Goal: Task Accomplishment & Management: Use online tool/utility

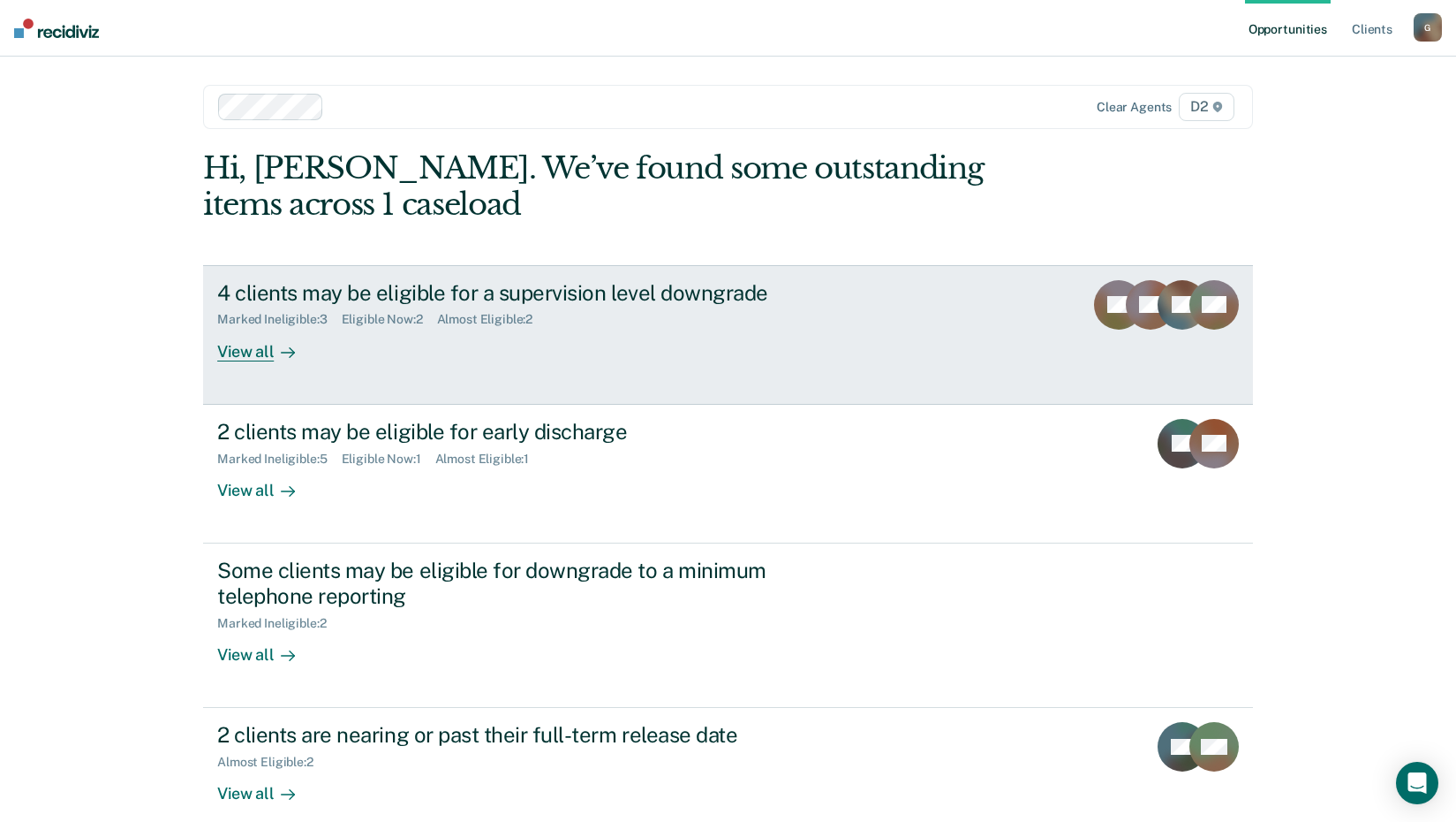
click at [244, 350] on div "View all" at bounding box center [267, 344] width 99 height 34
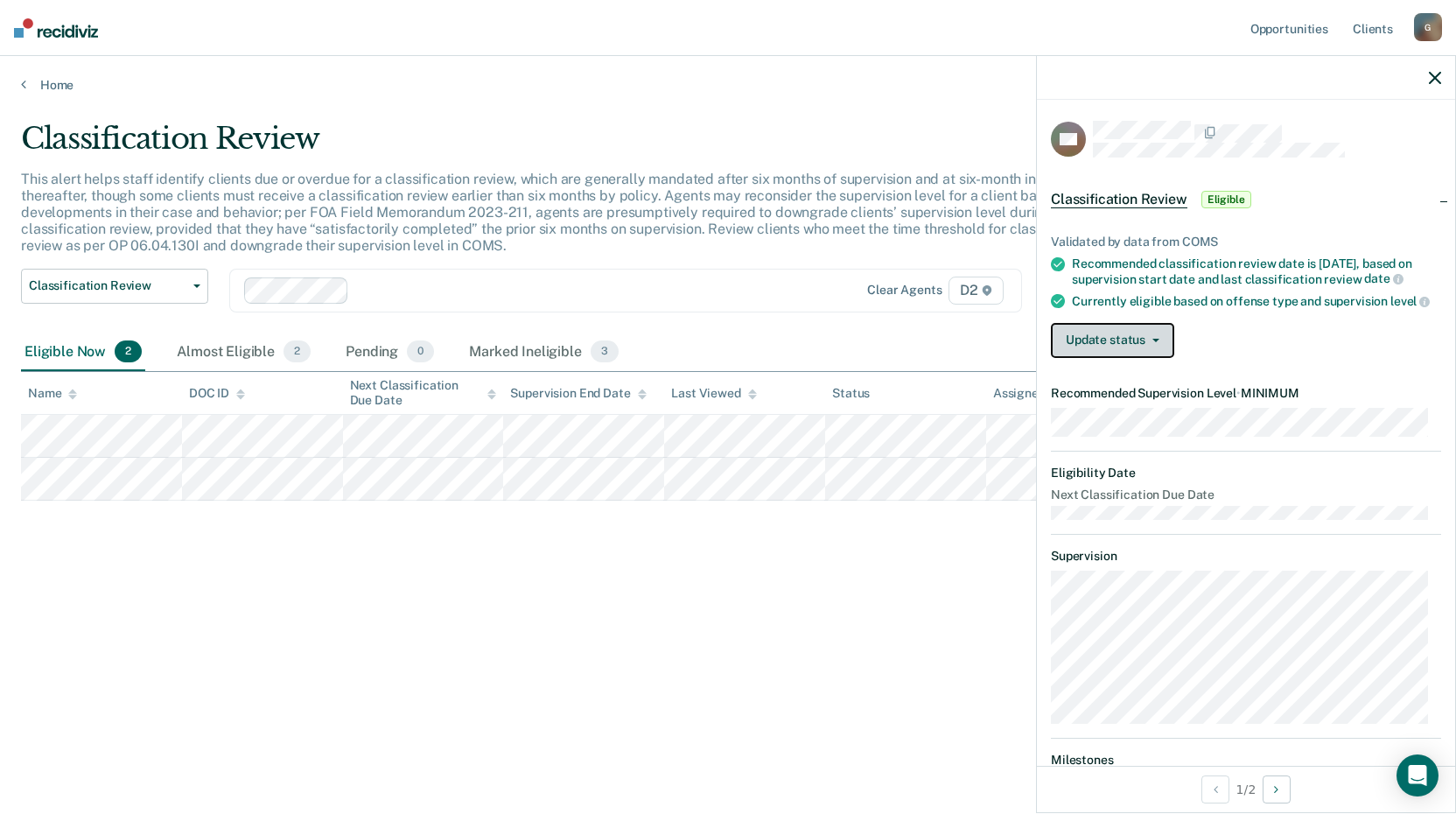
click at [1097, 349] on button "Update status" at bounding box center [1112, 340] width 123 height 35
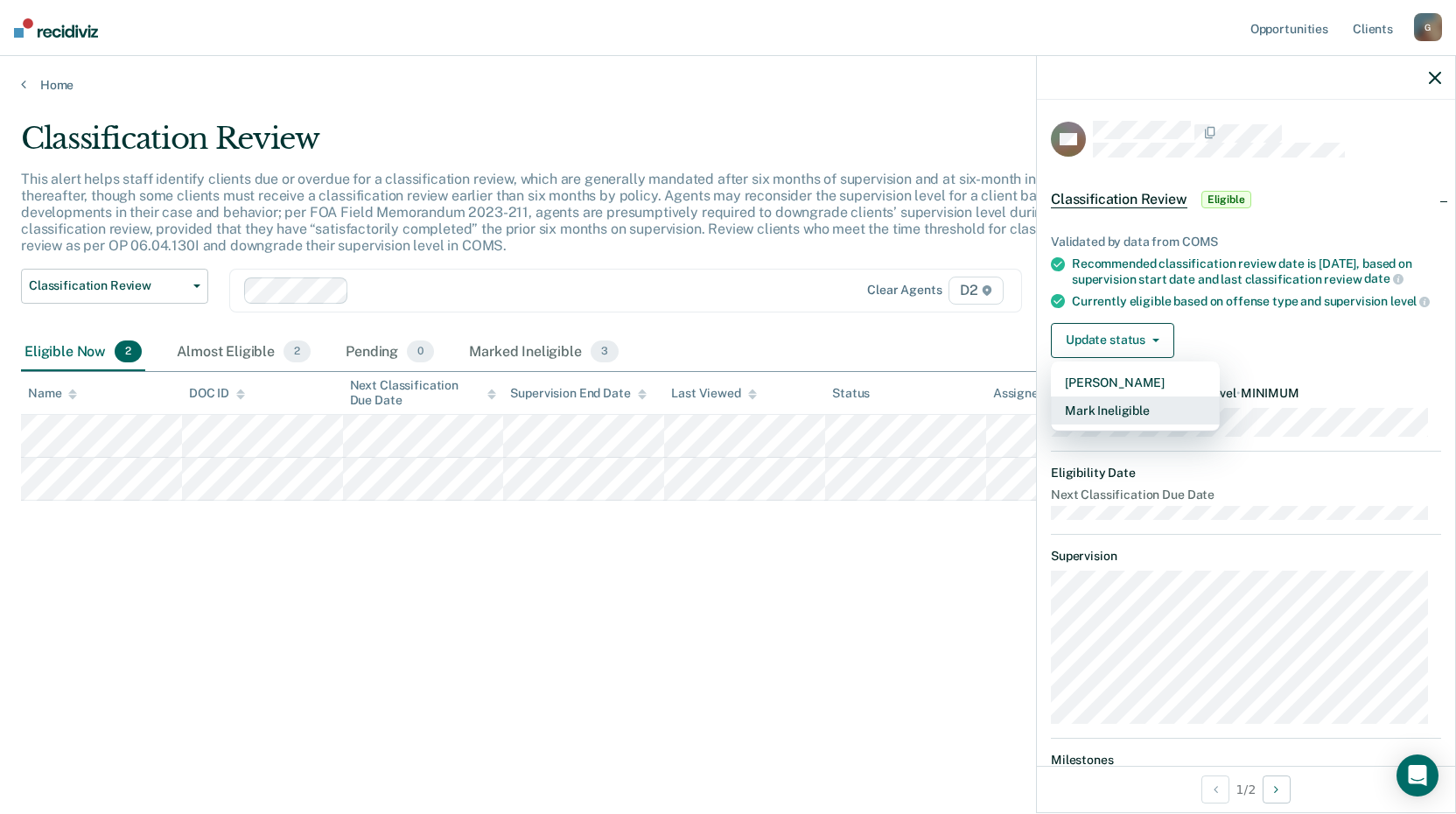
click at [1113, 423] on button "Mark Ineligible" at bounding box center [1135, 411] width 168 height 28
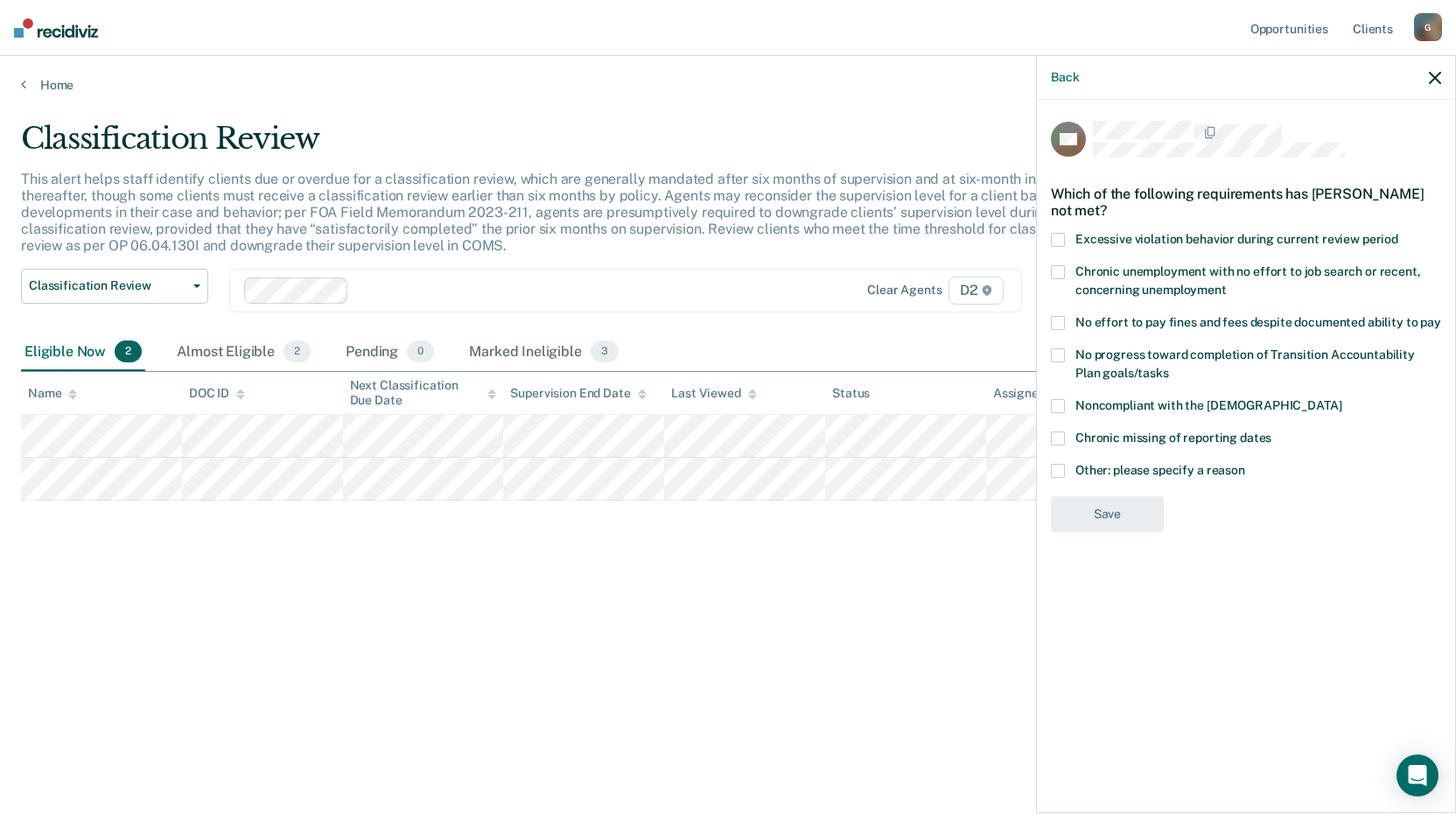
click at [1062, 322] on span at bounding box center [1058, 323] width 14 height 14
click at [1441, 316] on input "No effort to pay fines and fees despite documented ability to pay" at bounding box center [1441, 316] width 0 height 0
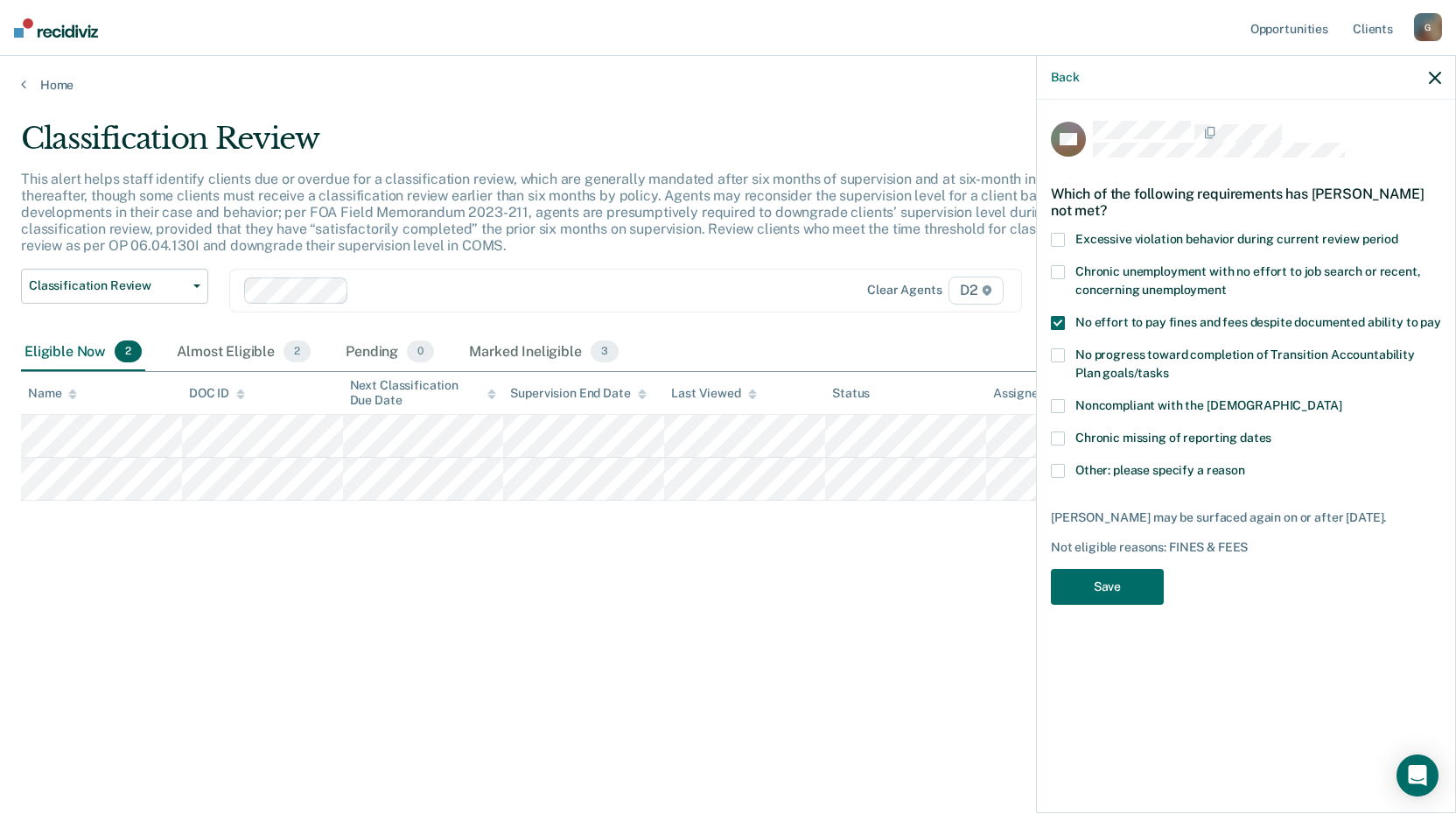
click at [1058, 470] on span at bounding box center [1058, 471] width 14 height 14
click at [1245, 464] on input "Other: please specify a reason" at bounding box center [1245, 464] width 0 height 0
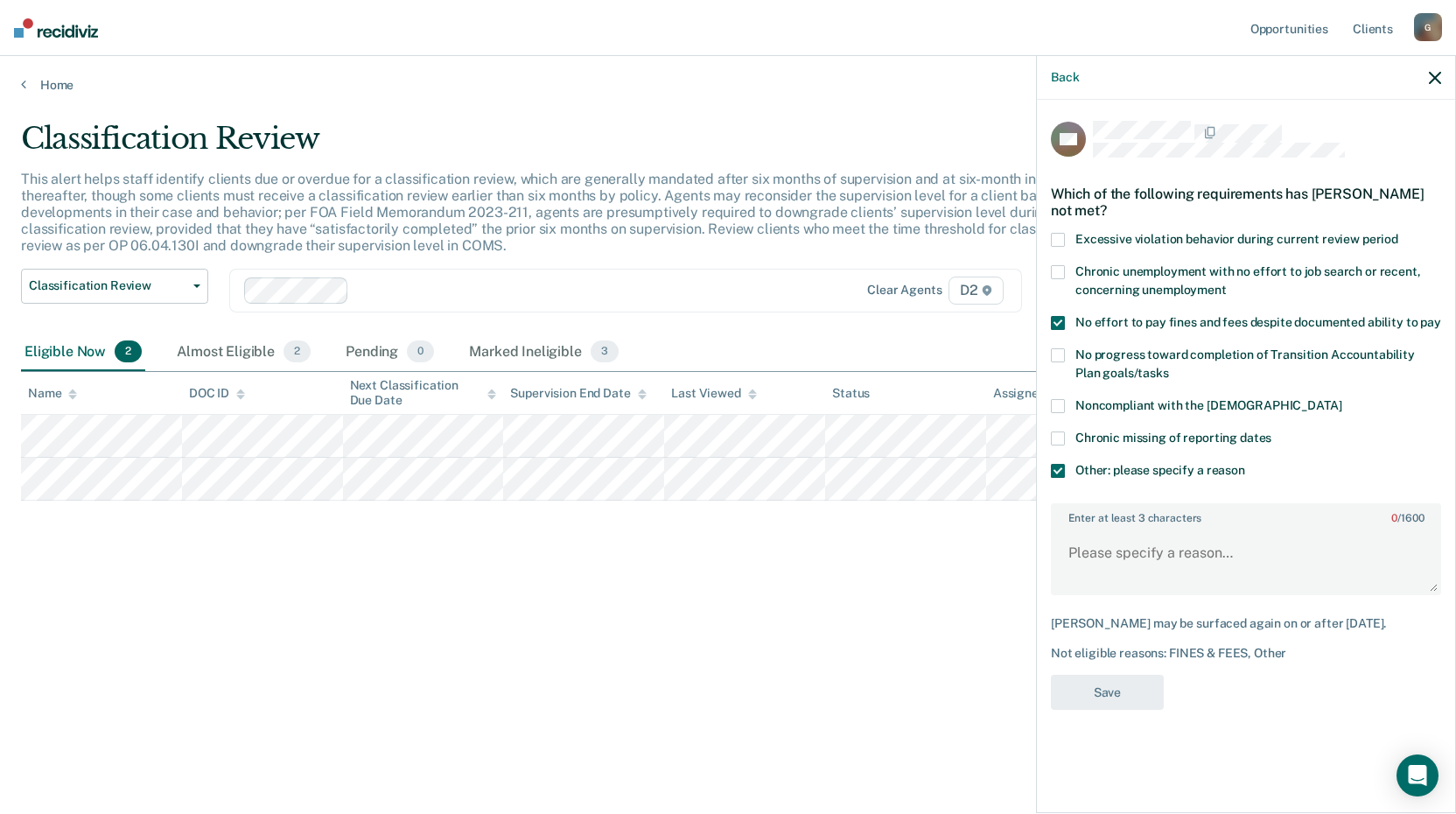
click at [1062, 324] on span at bounding box center [1058, 323] width 14 height 14
click at [1441, 316] on input "No effort to pay fines and fees despite documented ability to pay" at bounding box center [1441, 316] width 0 height 0
click at [1112, 547] on textarea "Enter at least 3 characters 0 / 1600" at bounding box center [1246, 560] width 387 height 65
type textarea "P still needs to complet"
click at [1436, 77] on icon "button" at bounding box center [1435, 78] width 12 height 12
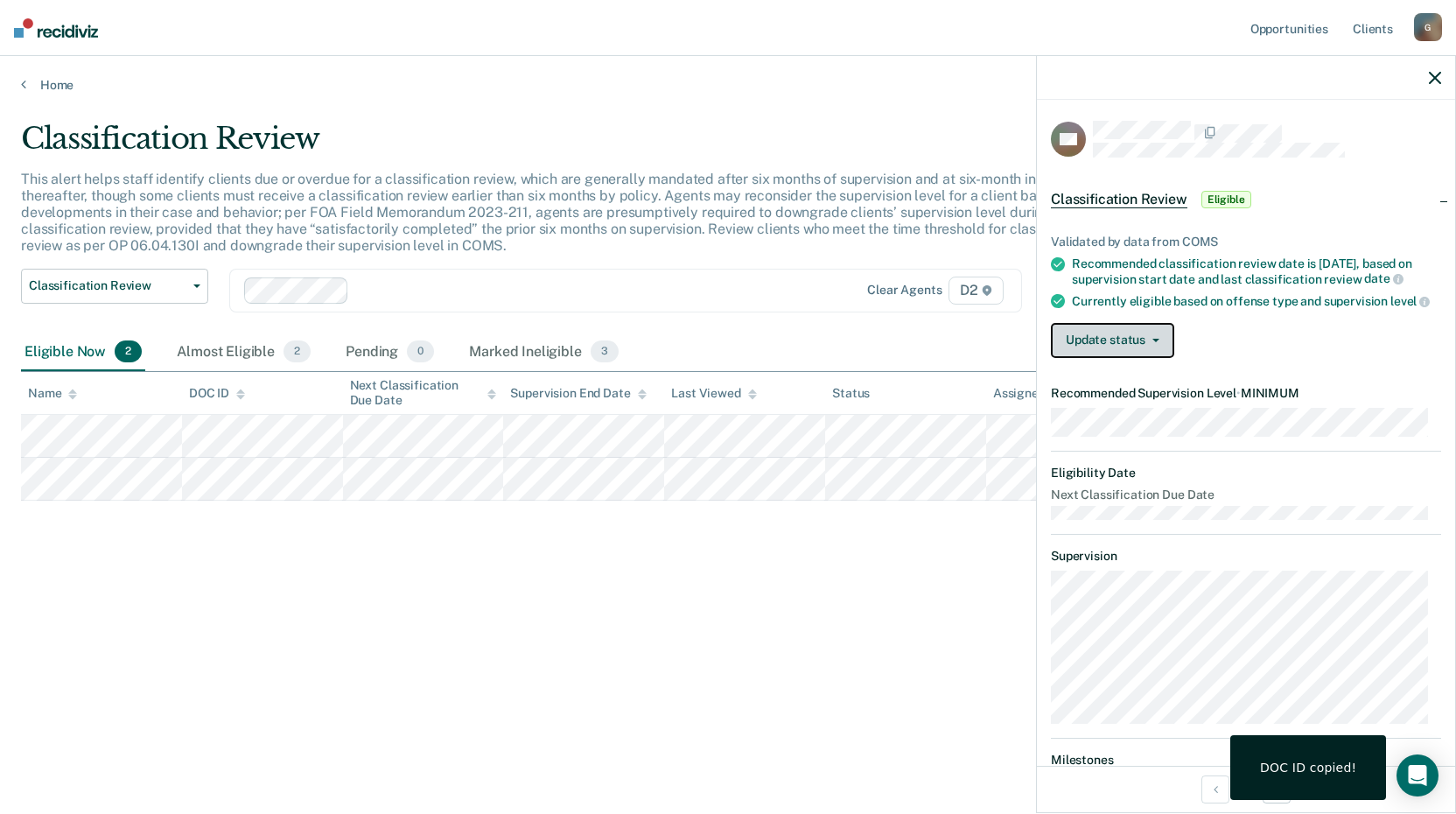
click at [1123, 358] on button "Update status" at bounding box center [1112, 340] width 123 height 35
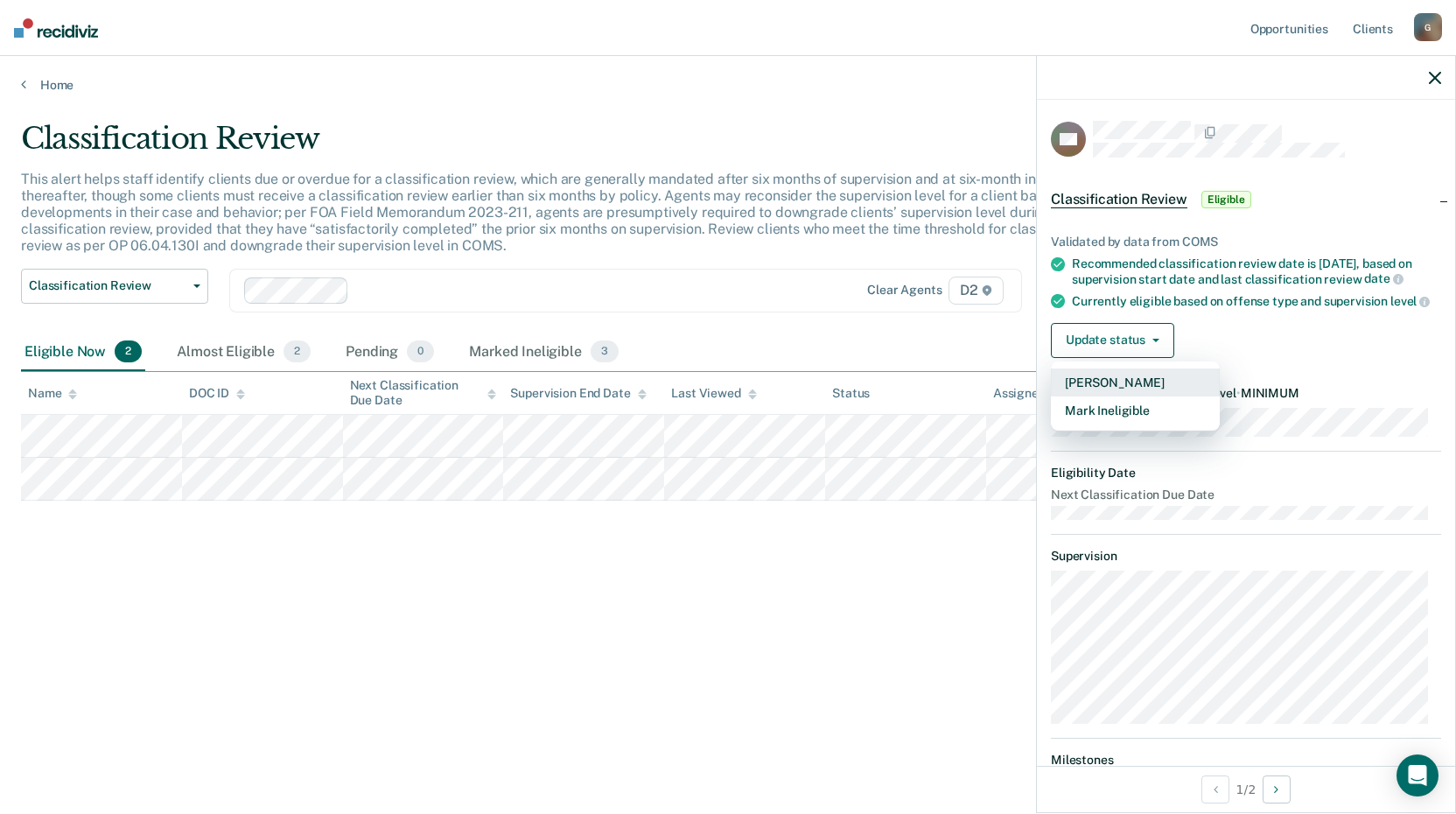
click at [1146, 396] on button "[PERSON_NAME]" at bounding box center [1135, 382] width 168 height 28
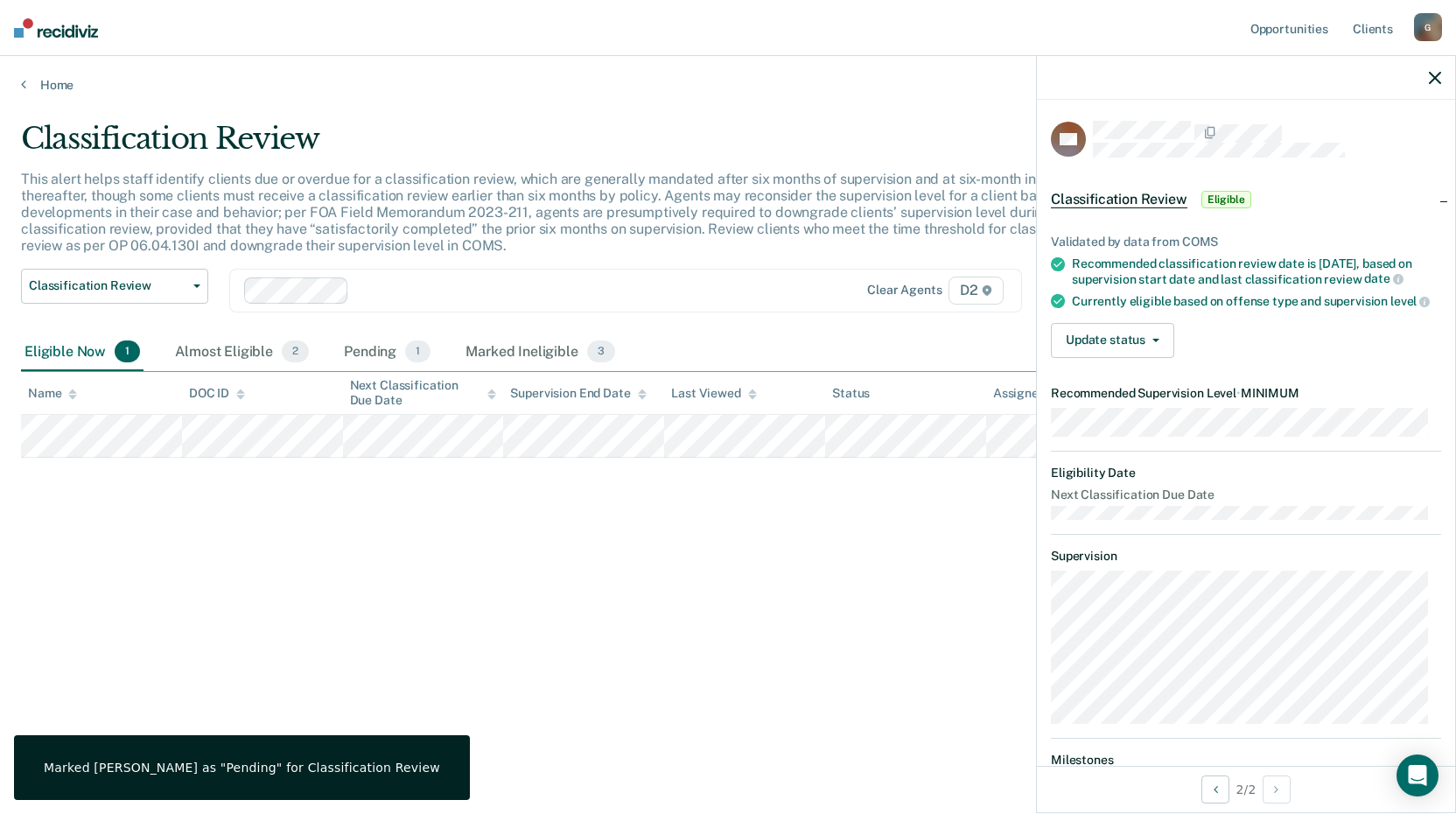
click at [1181, 349] on div "Update status [PERSON_NAME] Mark Ineligible" at bounding box center [1246, 340] width 390 height 35
click at [1106, 357] on button "Update status" at bounding box center [1112, 340] width 123 height 35
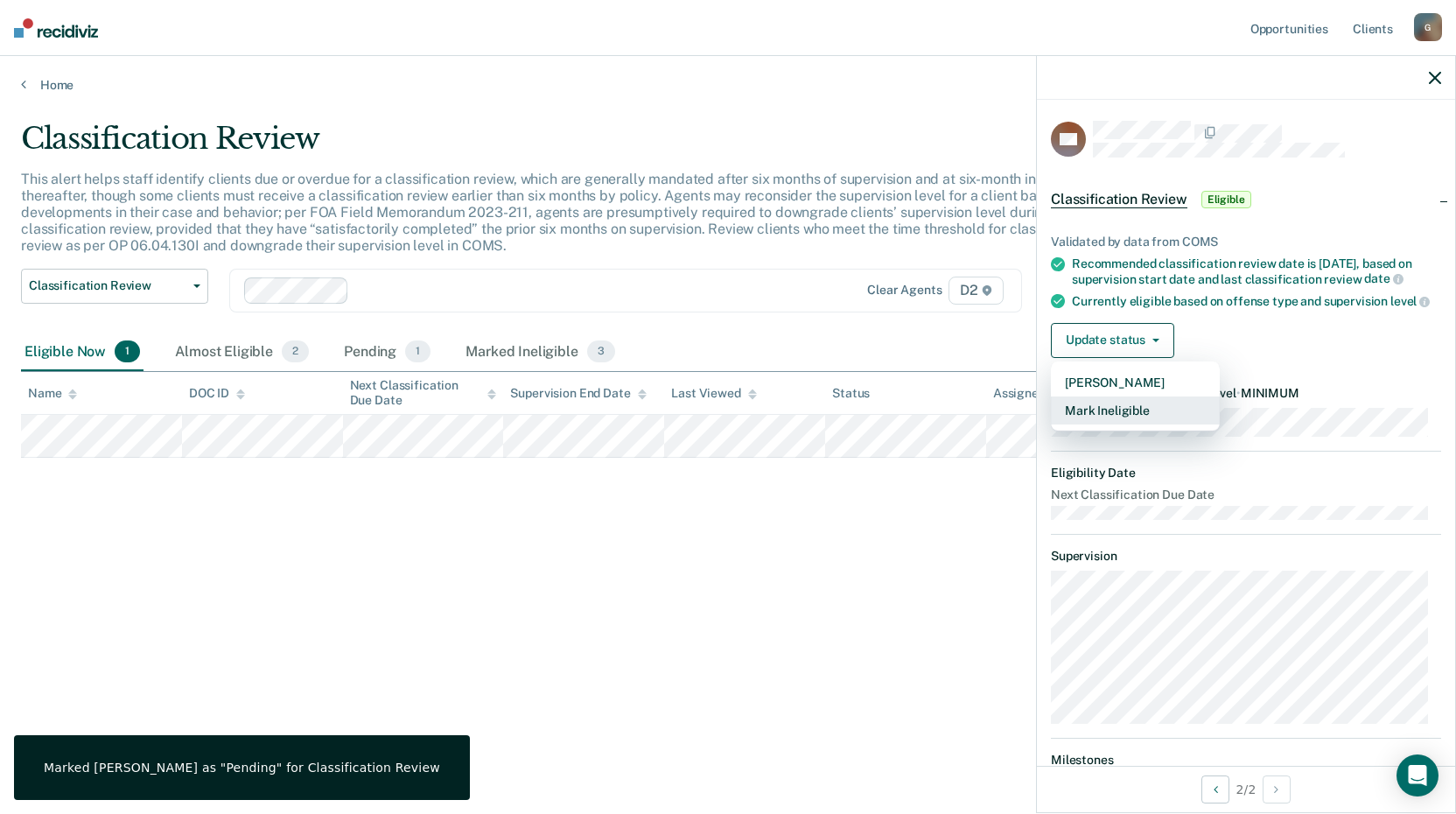
click at [1117, 425] on button "Mark Ineligible" at bounding box center [1135, 411] width 168 height 28
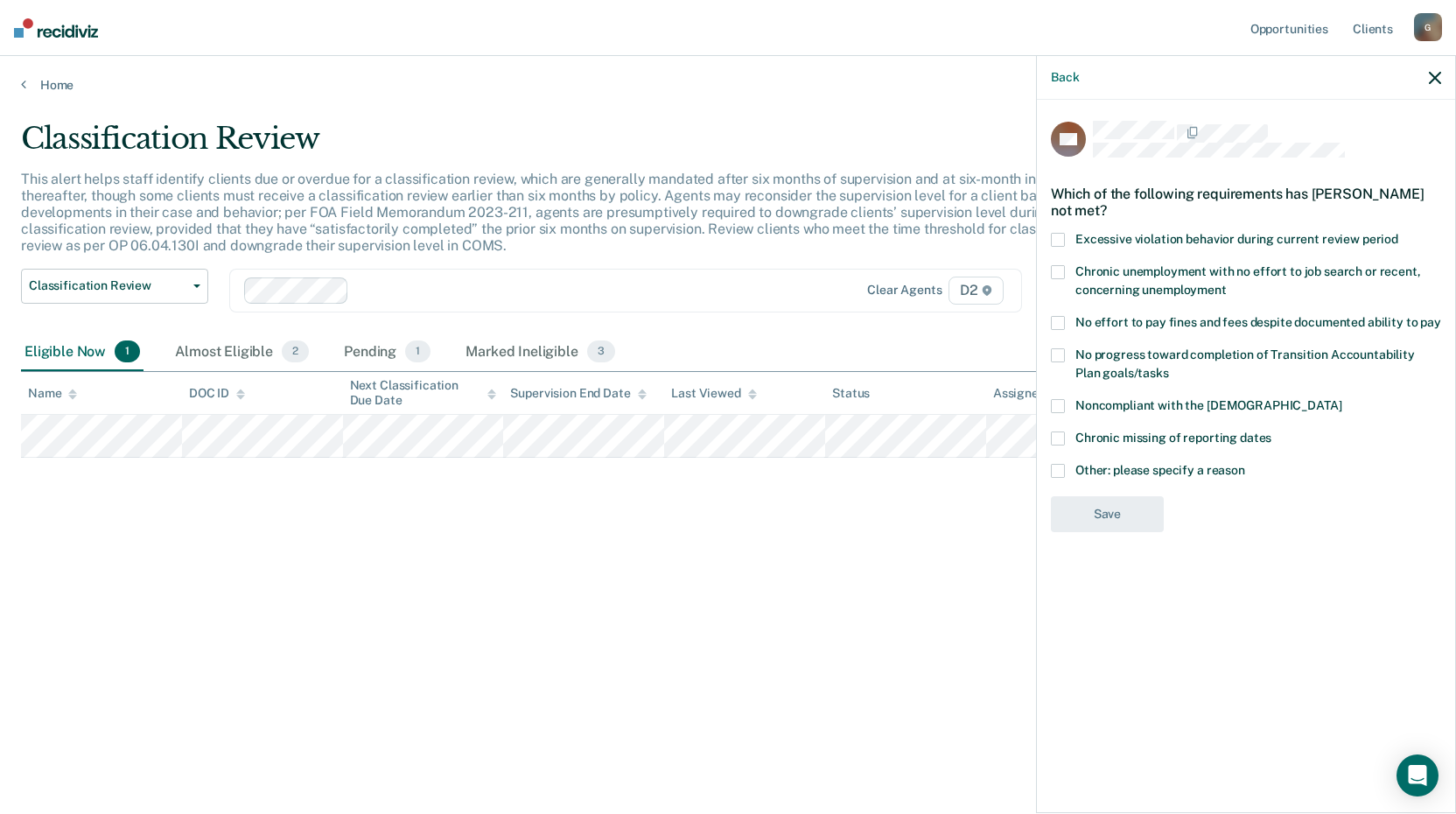
click at [1061, 325] on span at bounding box center [1058, 323] width 14 height 14
click at [1441, 316] on input "No effort to pay fines and fees despite documented ability to pay" at bounding box center [1441, 316] width 0 height 0
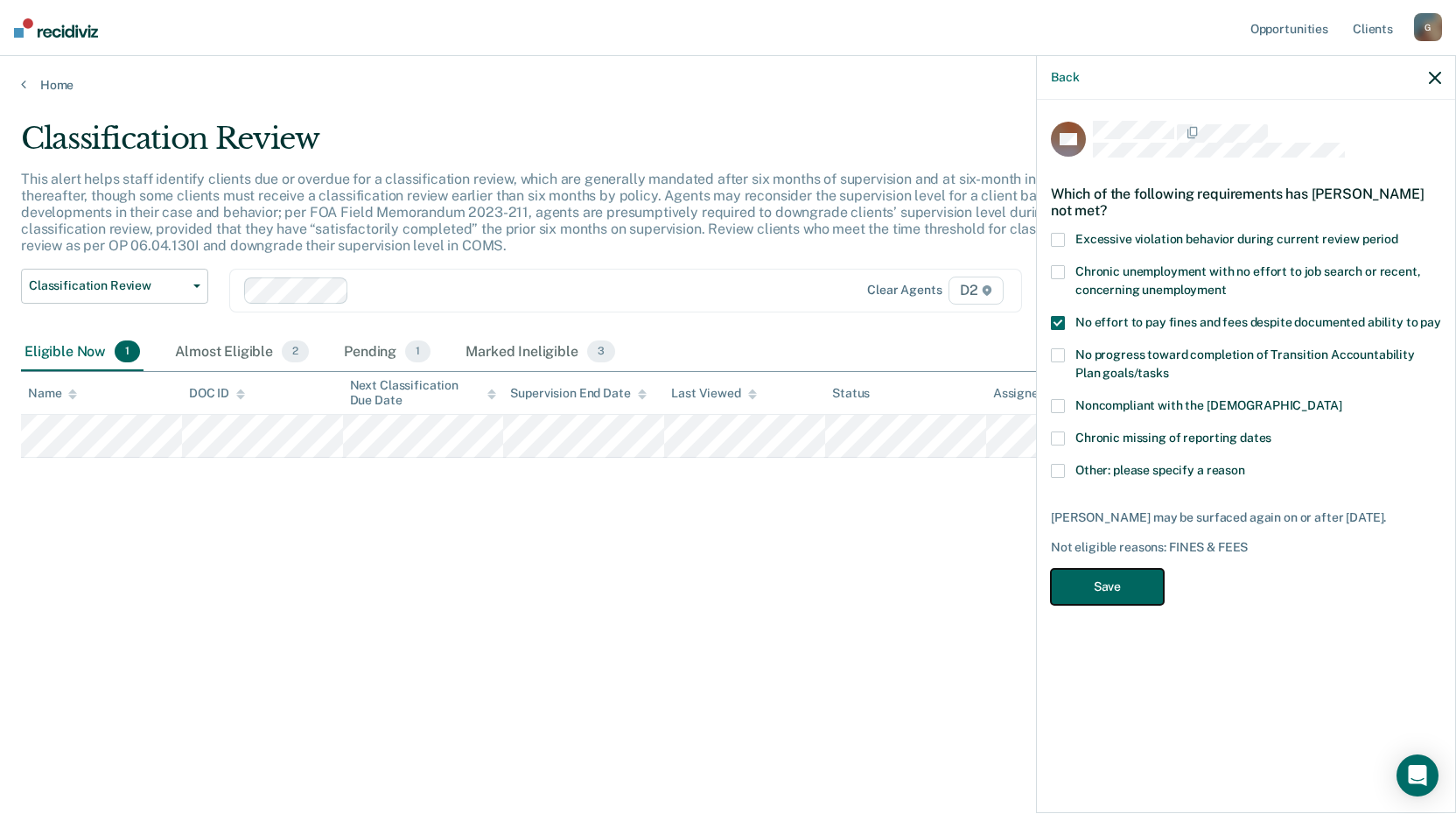
click at [1097, 583] on button "Save" at bounding box center [1107, 586] width 113 height 35
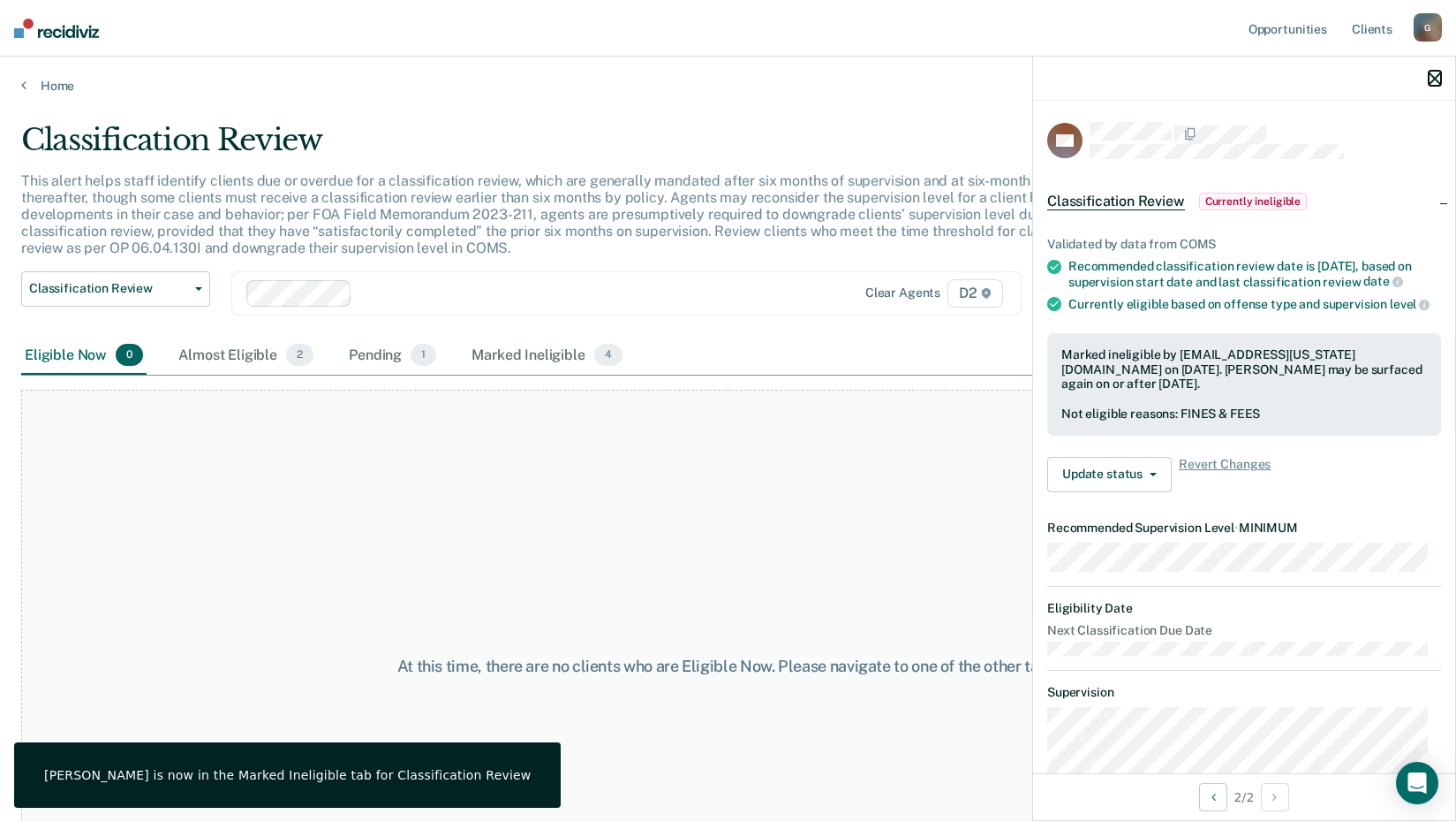
click at [1436, 80] on icon "button" at bounding box center [1435, 79] width 13 height 13
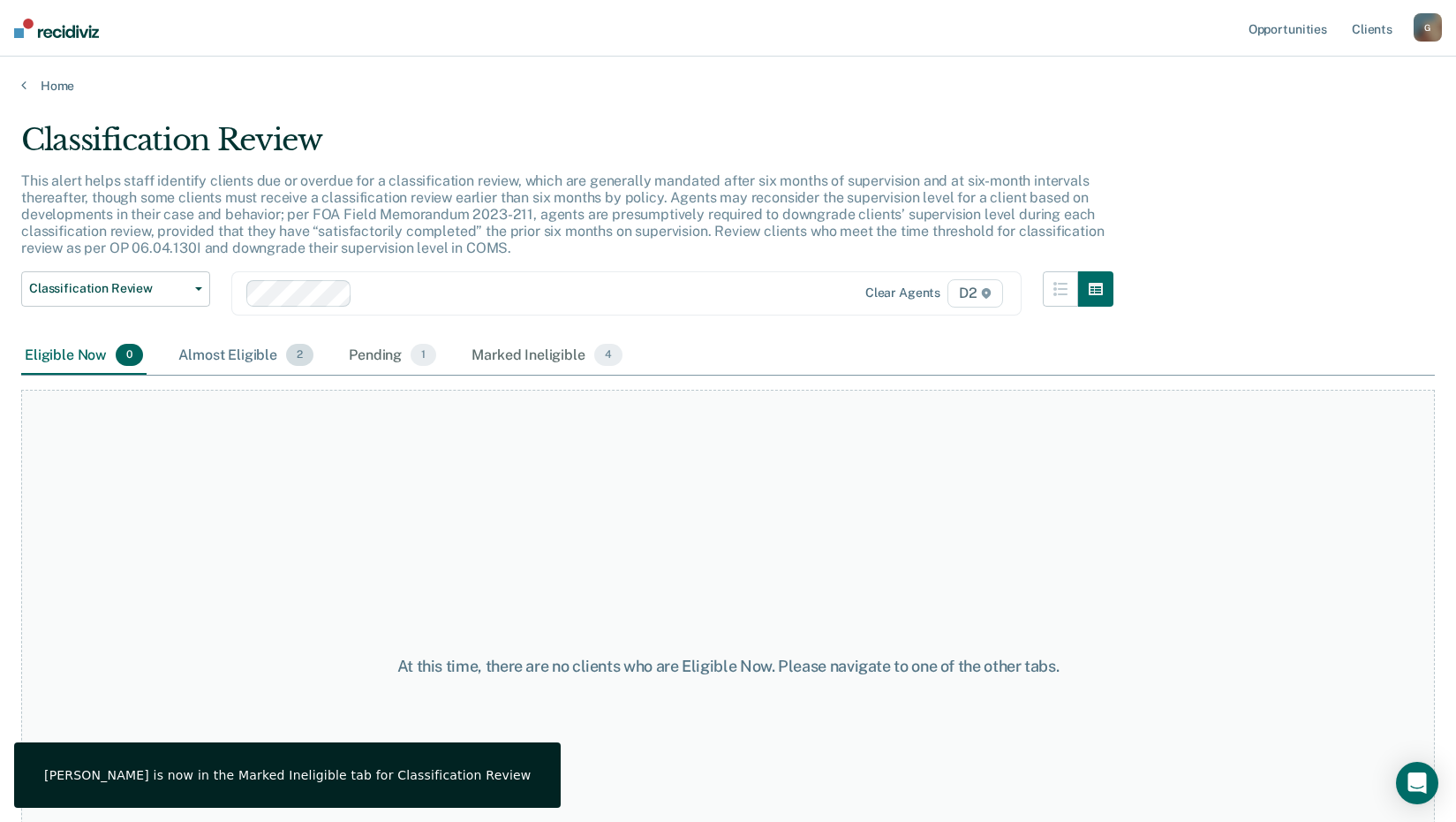
click at [235, 349] on div "Almost Eligible 2" at bounding box center [245, 355] width 142 height 39
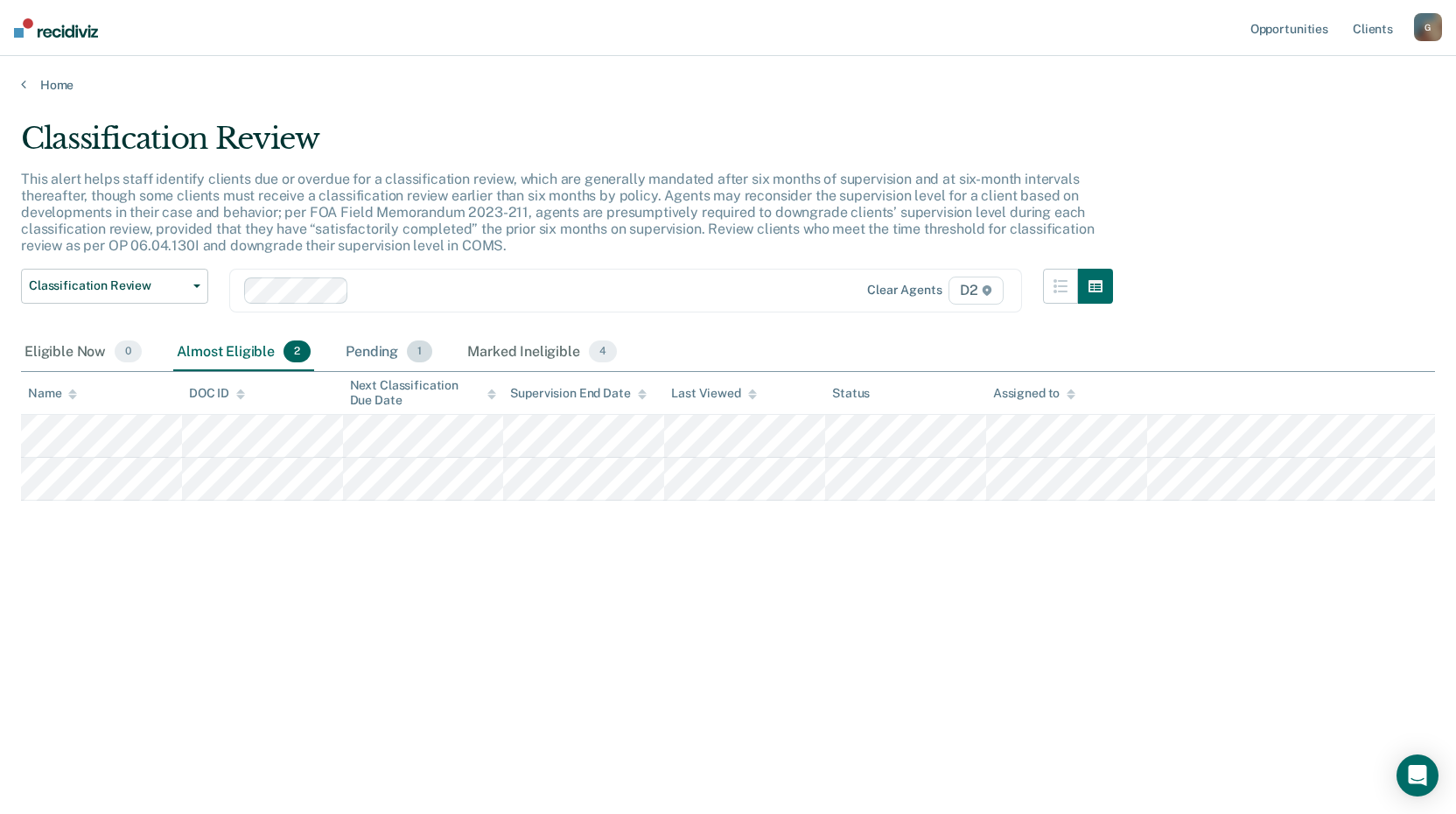
click at [384, 351] on div "Pending 1" at bounding box center [389, 352] width 94 height 38
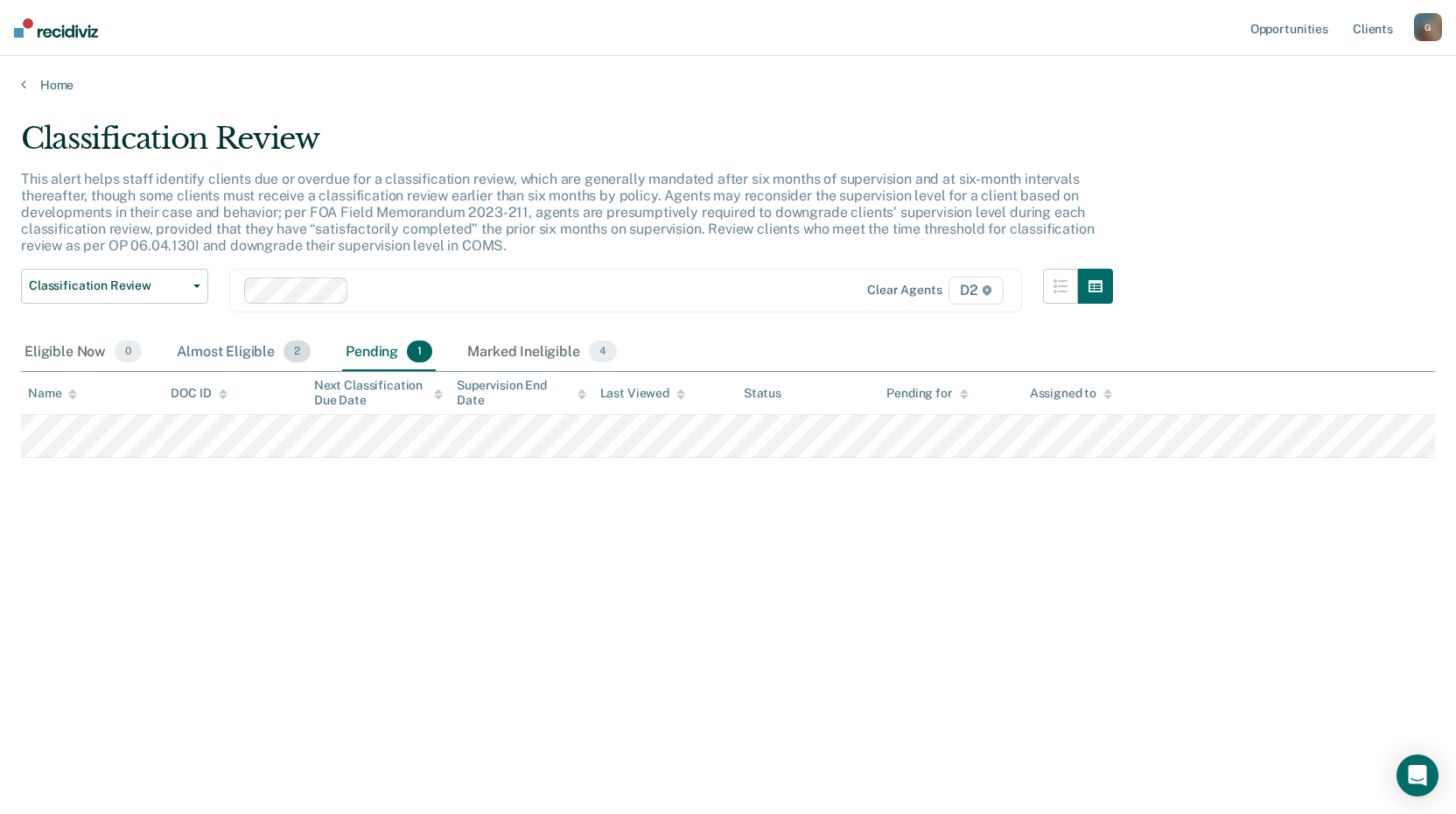
click at [224, 355] on div "Almost Eligible 2" at bounding box center [243, 352] width 141 height 38
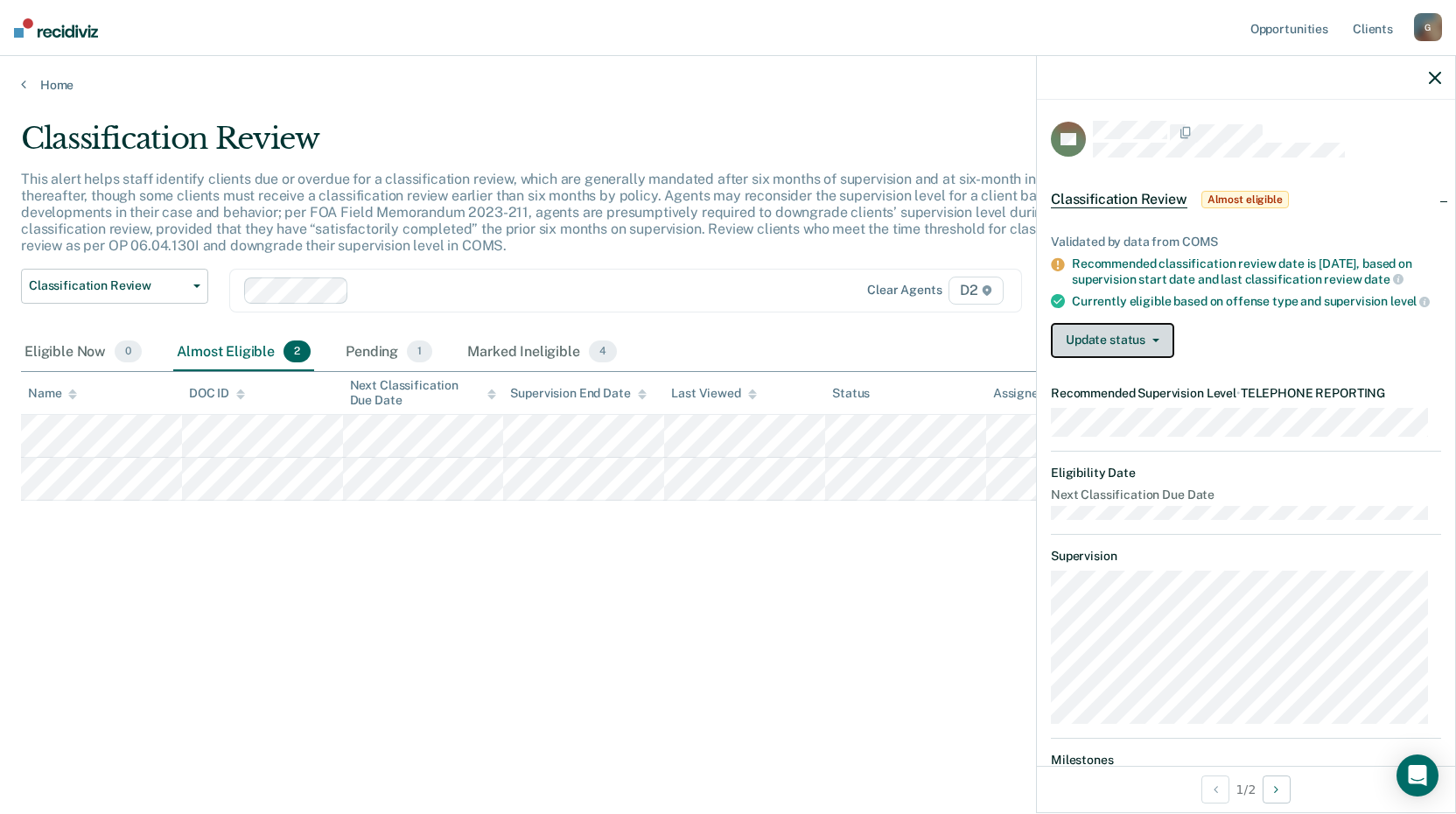
click at [1115, 358] on button "Update status" at bounding box center [1112, 340] width 123 height 35
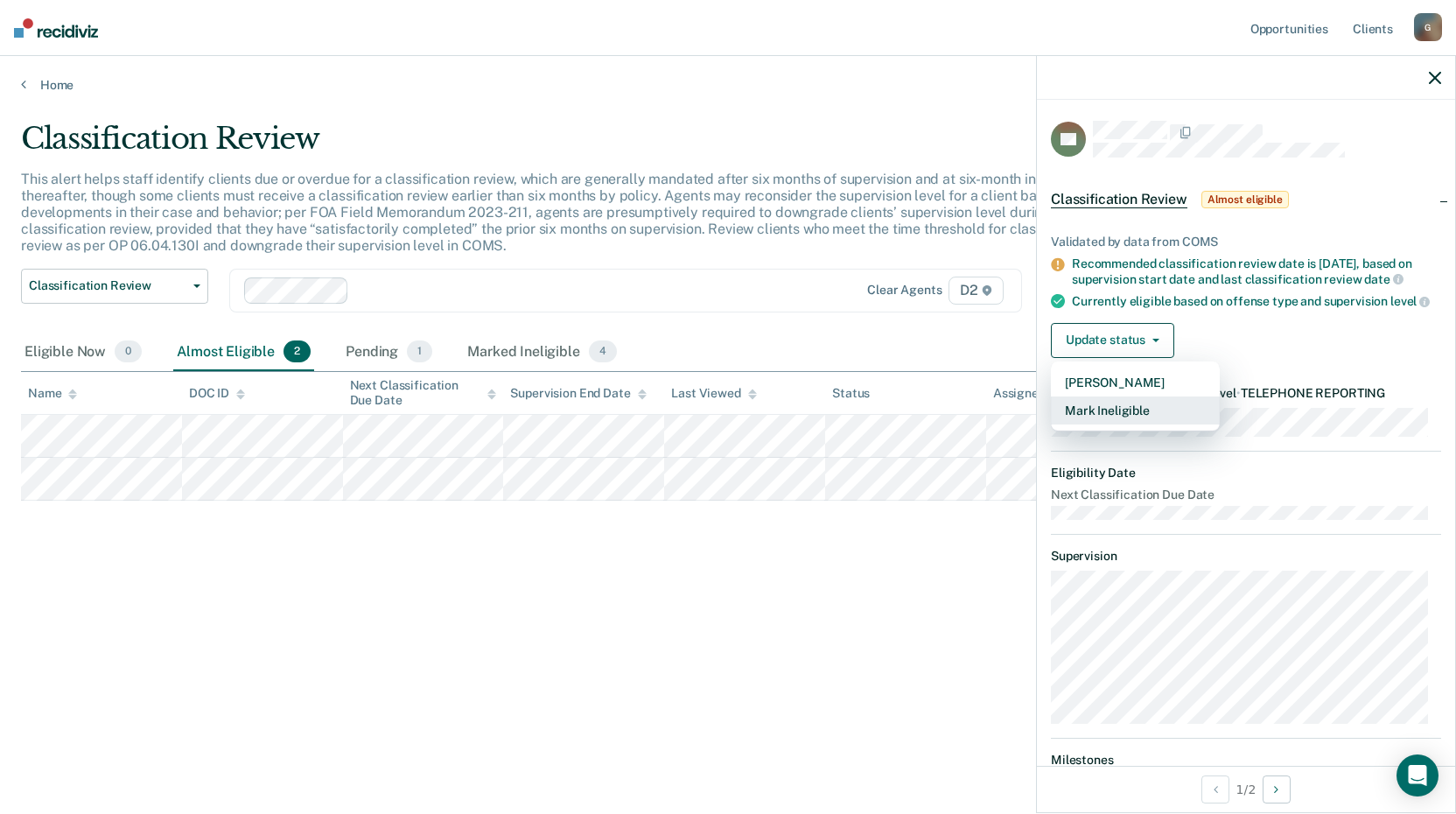
click at [1115, 425] on button "Mark Ineligible" at bounding box center [1135, 411] width 168 height 28
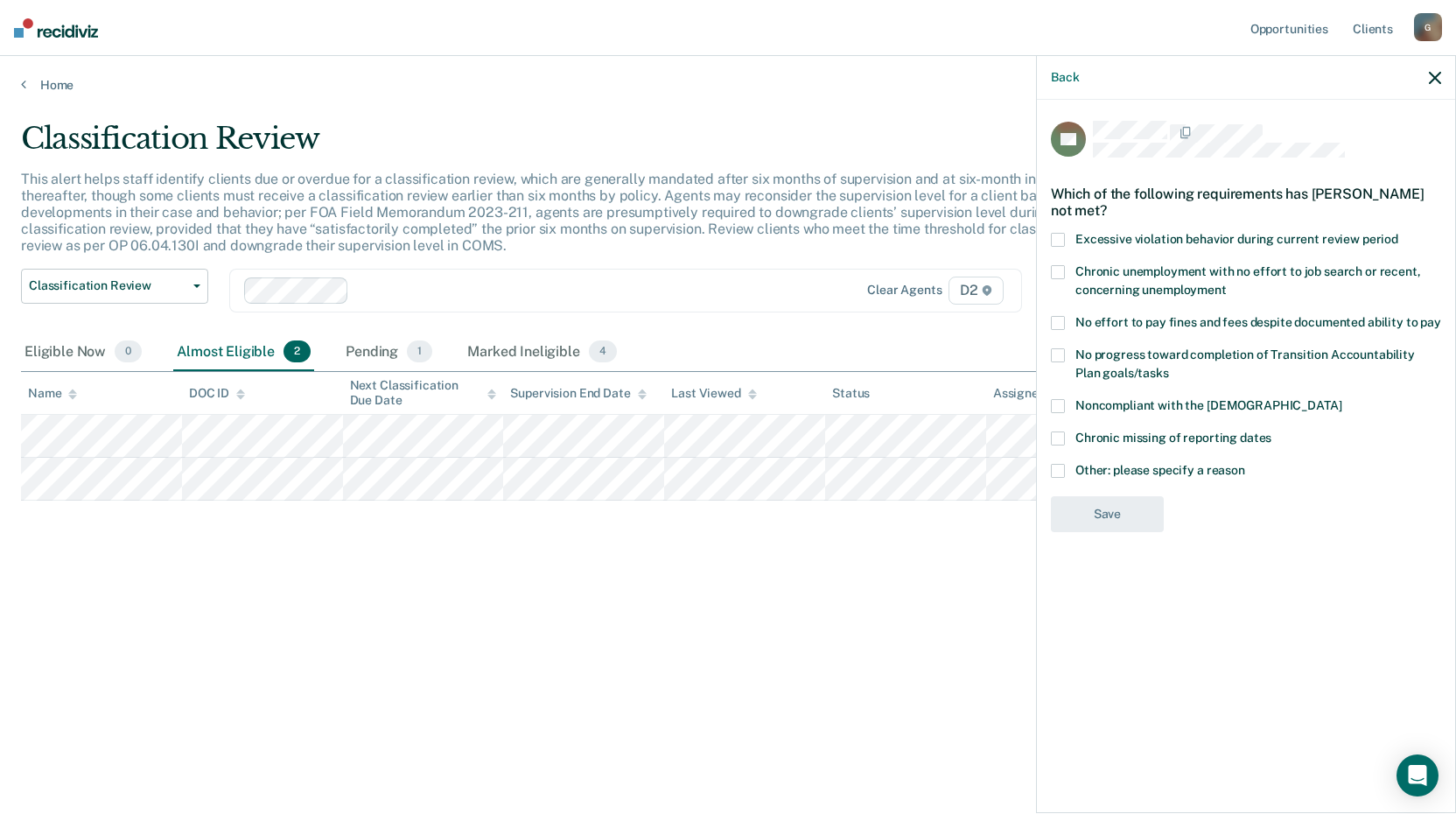
click at [1047, 448] on div "BP Which of the following requirements has [PERSON_NAME] not met? Excessive vio…" at bounding box center [1246, 454] width 419 height 709
click at [1060, 464] on span at bounding box center [1058, 471] width 14 height 14
click at [1245, 464] on input "Other: please specify a reason" at bounding box center [1245, 464] width 0 height 0
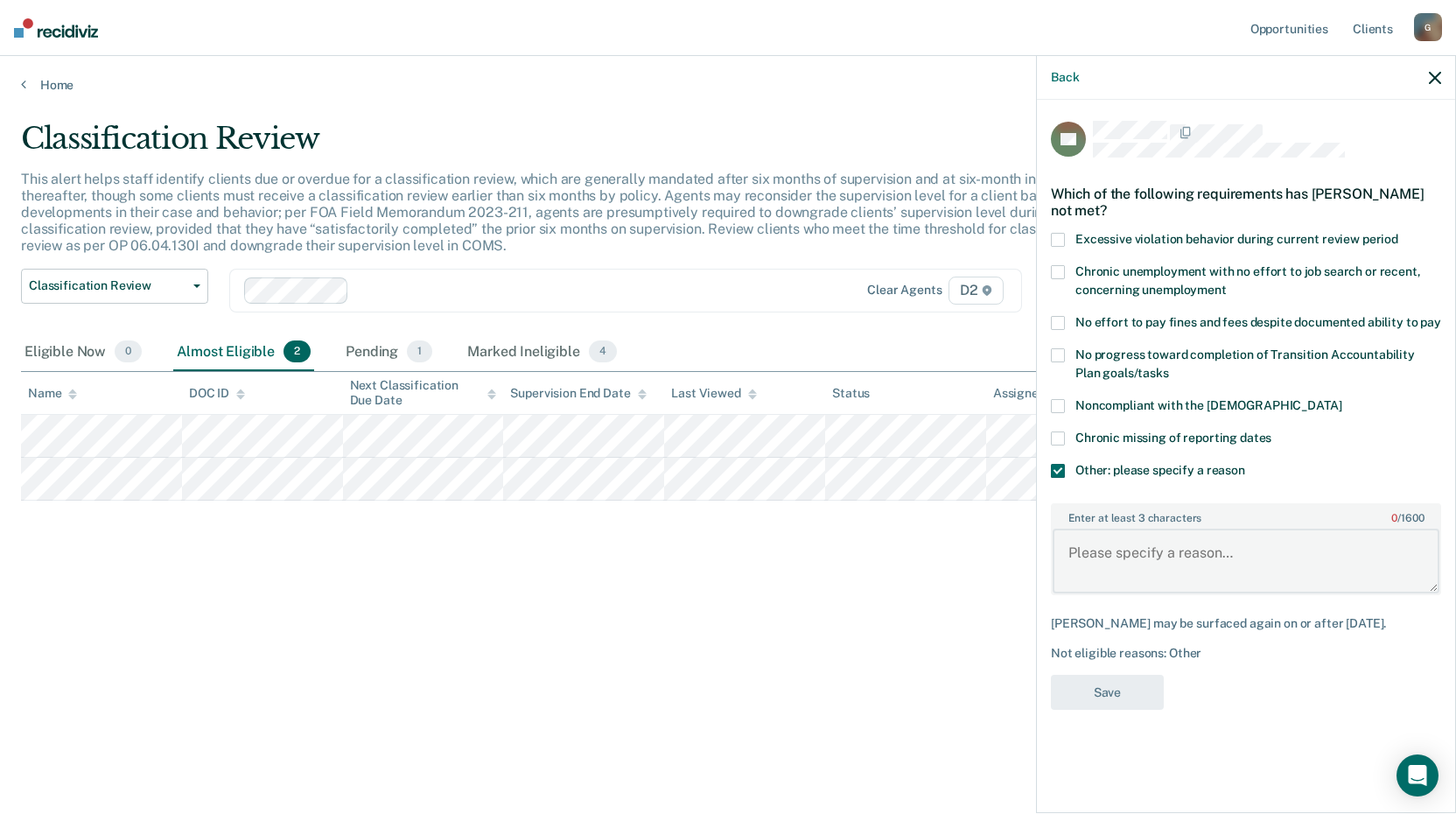
click at [1154, 551] on textarea "Enter at least 3 characters 0 / 1600" at bounding box center [1246, 560] width 387 height 65
type textarea "Court does not allow for telephone reporting"
click at [1108, 675] on button "Save" at bounding box center [1107, 693] width 113 height 35
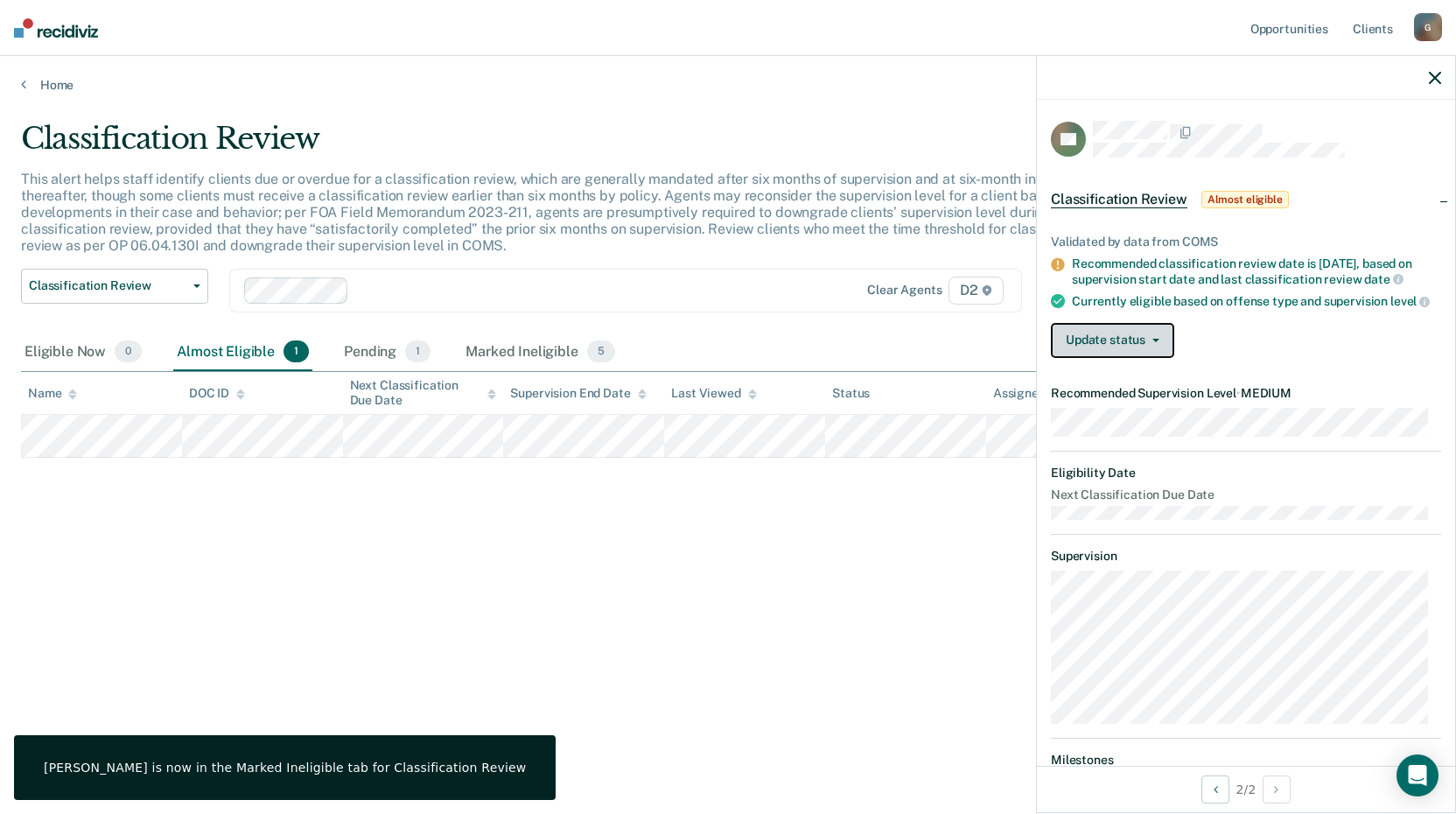
click at [1108, 358] on button "Update status" at bounding box center [1112, 340] width 123 height 35
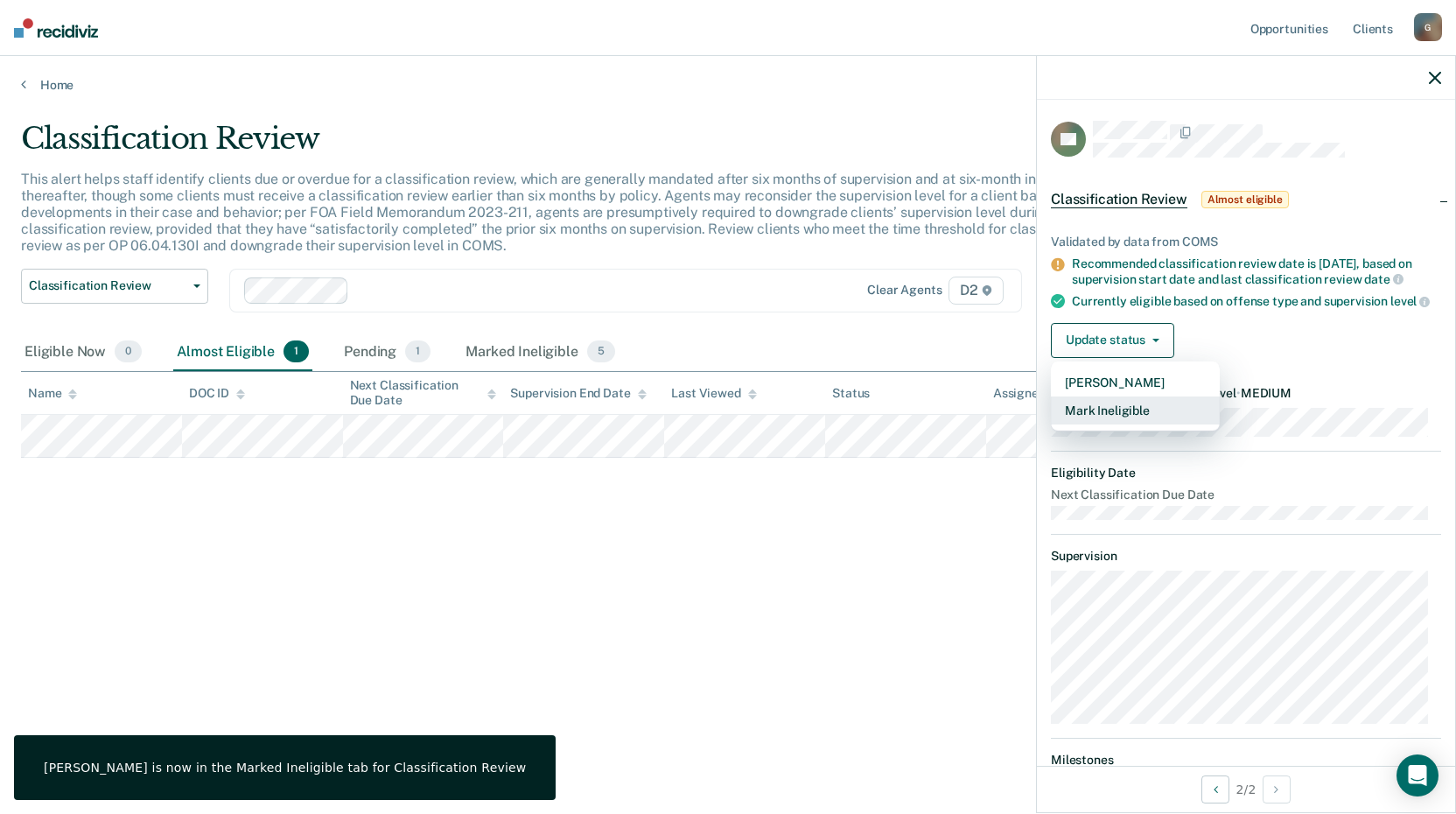
click at [1112, 425] on button "Mark Ineligible" at bounding box center [1135, 411] width 168 height 28
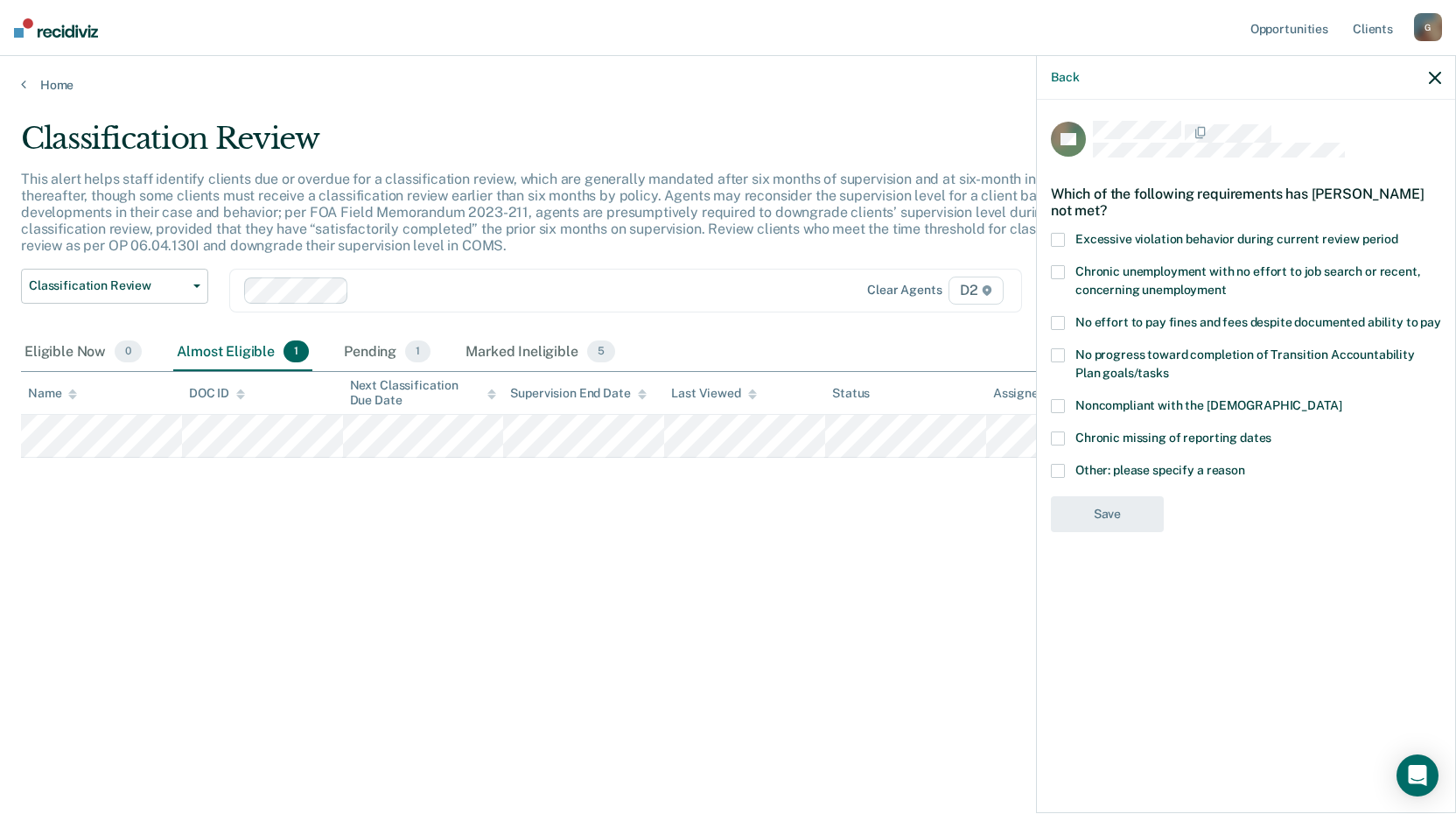
drag, startPoint x: 1061, startPoint y: 236, endPoint x: 1062, endPoint y: 283, distance: 47.0
click at [1061, 236] on span at bounding box center [1058, 239] width 14 height 14
click at [1398, 232] on input "Excessive violation behavior during current review period" at bounding box center [1398, 232] width 0 height 0
click at [1056, 318] on span at bounding box center [1058, 323] width 14 height 14
click at [1441, 316] on input "No effort to pay fines and fees despite documented ability to pay" at bounding box center [1441, 316] width 0 height 0
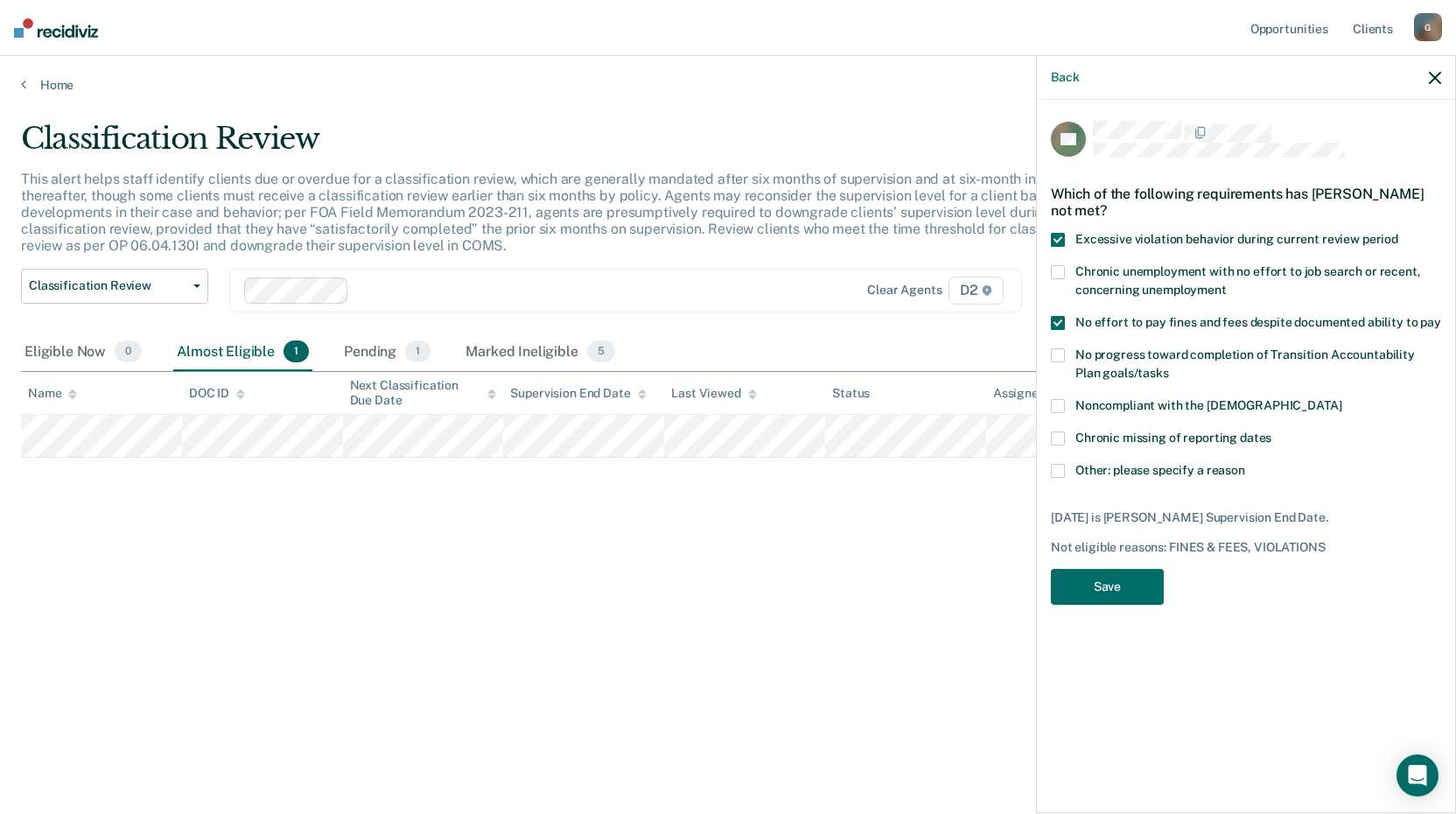
click at [1057, 268] on span at bounding box center [1058, 272] width 14 height 14
click at [1226, 284] on input "Chronic unemployment with no effort to job search or recent, concerning unemplo…" at bounding box center [1226, 284] width 0 height 0
click at [1101, 586] on button "Save" at bounding box center [1107, 586] width 113 height 35
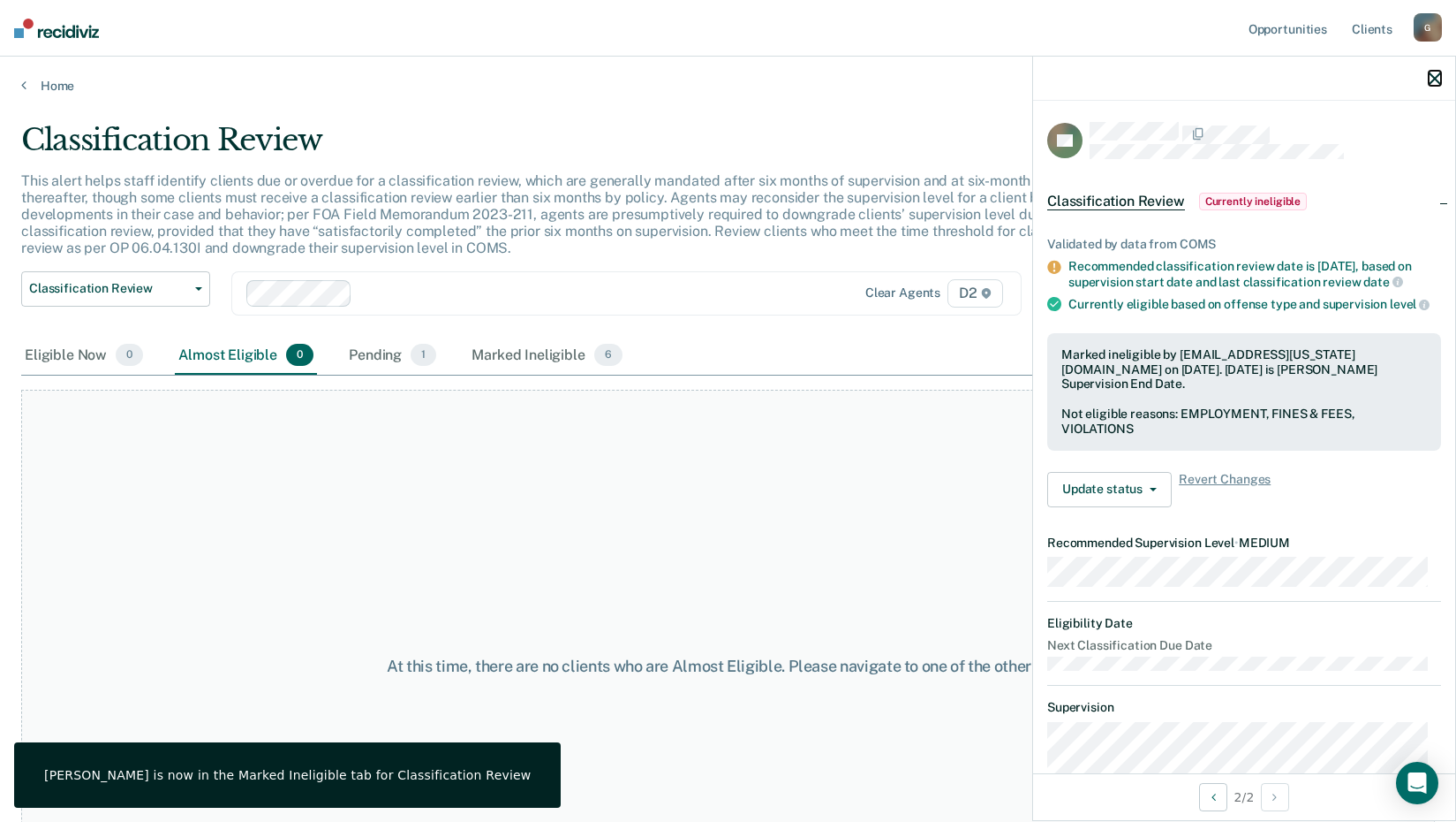
click at [1439, 76] on icon "button" at bounding box center [1435, 79] width 13 height 13
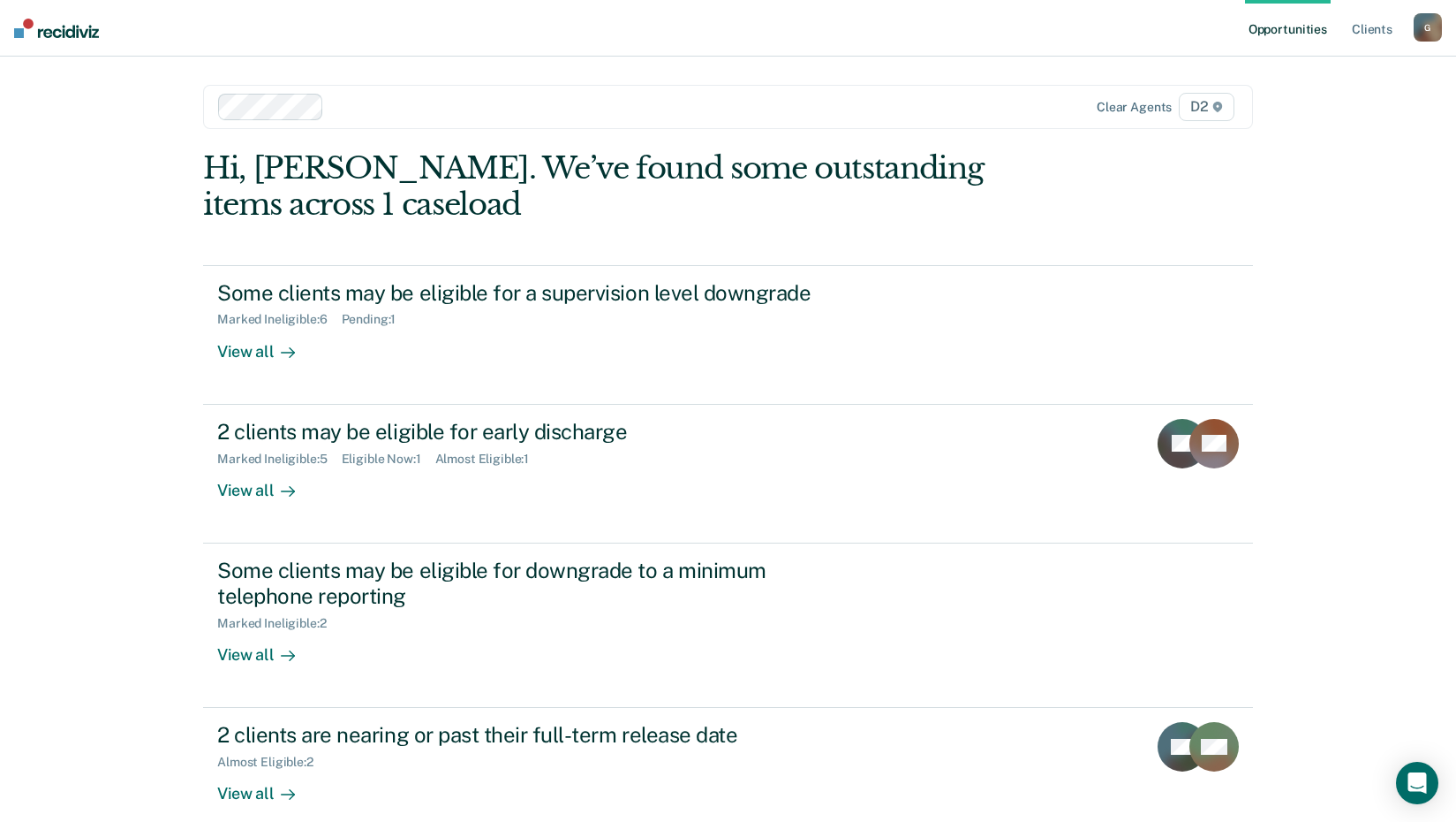
click at [68, 473] on div "Opportunities Client s GlassN1@michigan.gov G Profile How it works Log Out Clea…" at bounding box center [728, 541] width 1456 height 1082
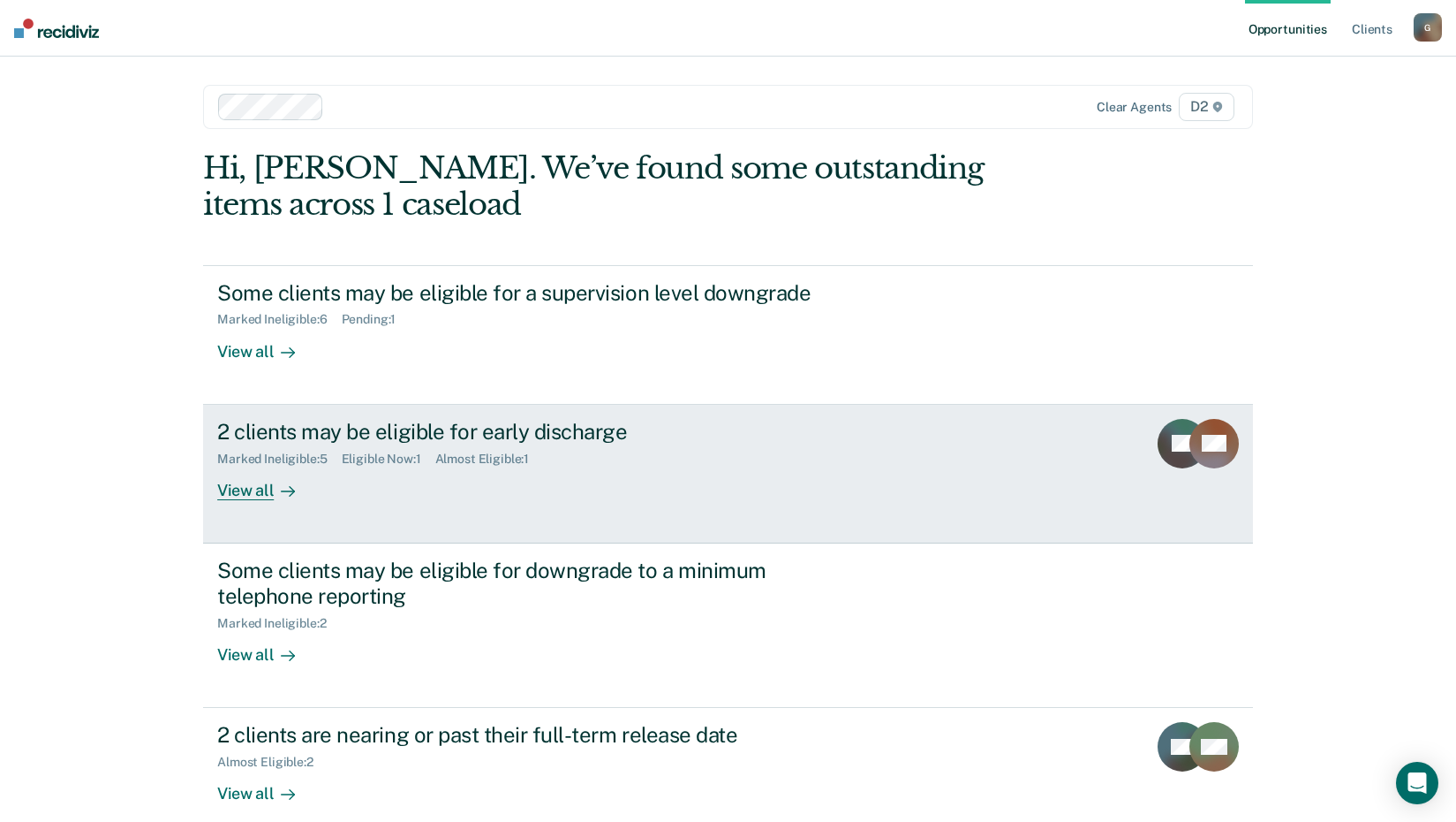
scroll to position [89, 0]
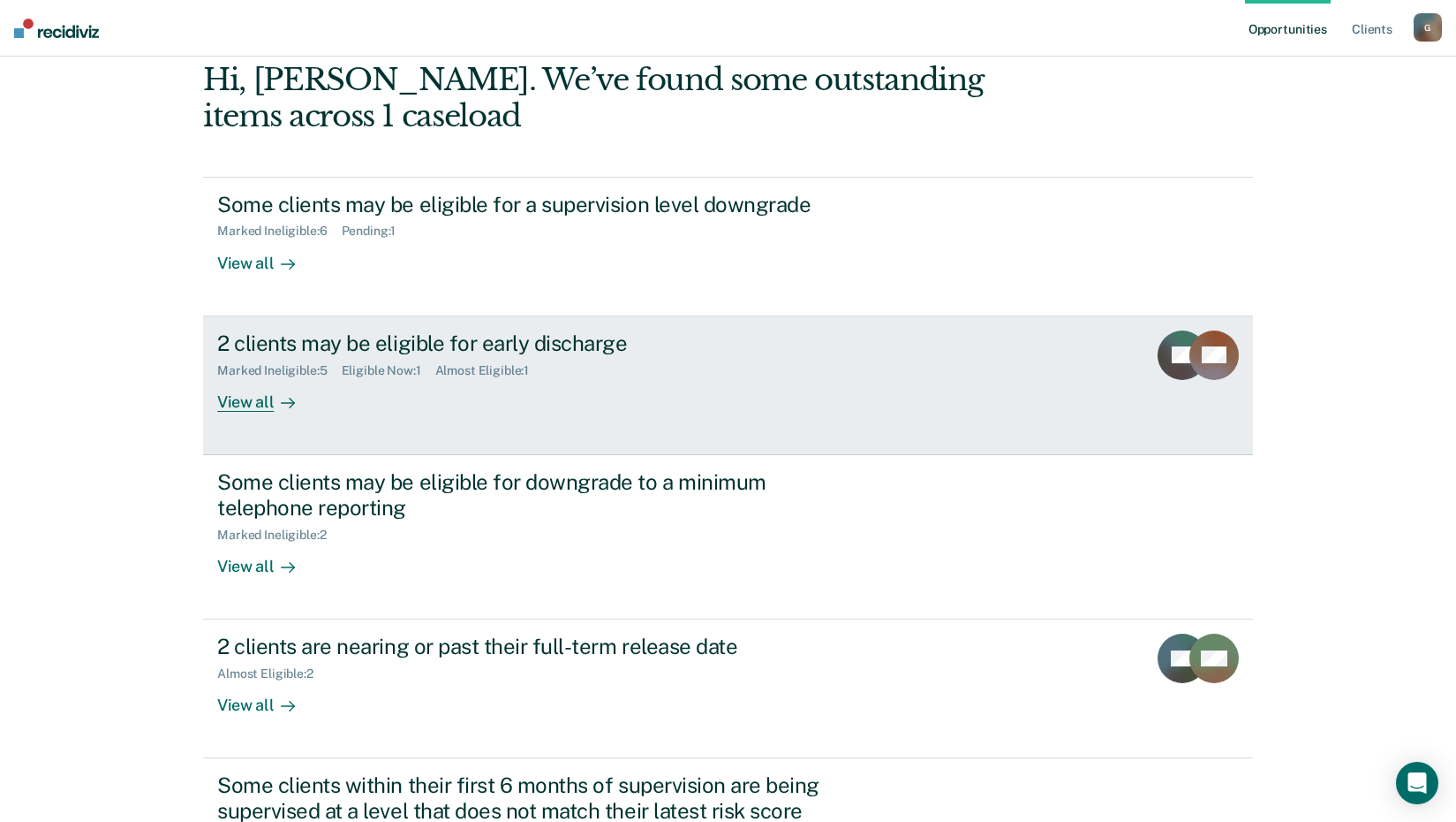
click at [248, 402] on div "View all" at bounding box center [267, 394] width 99 height 34
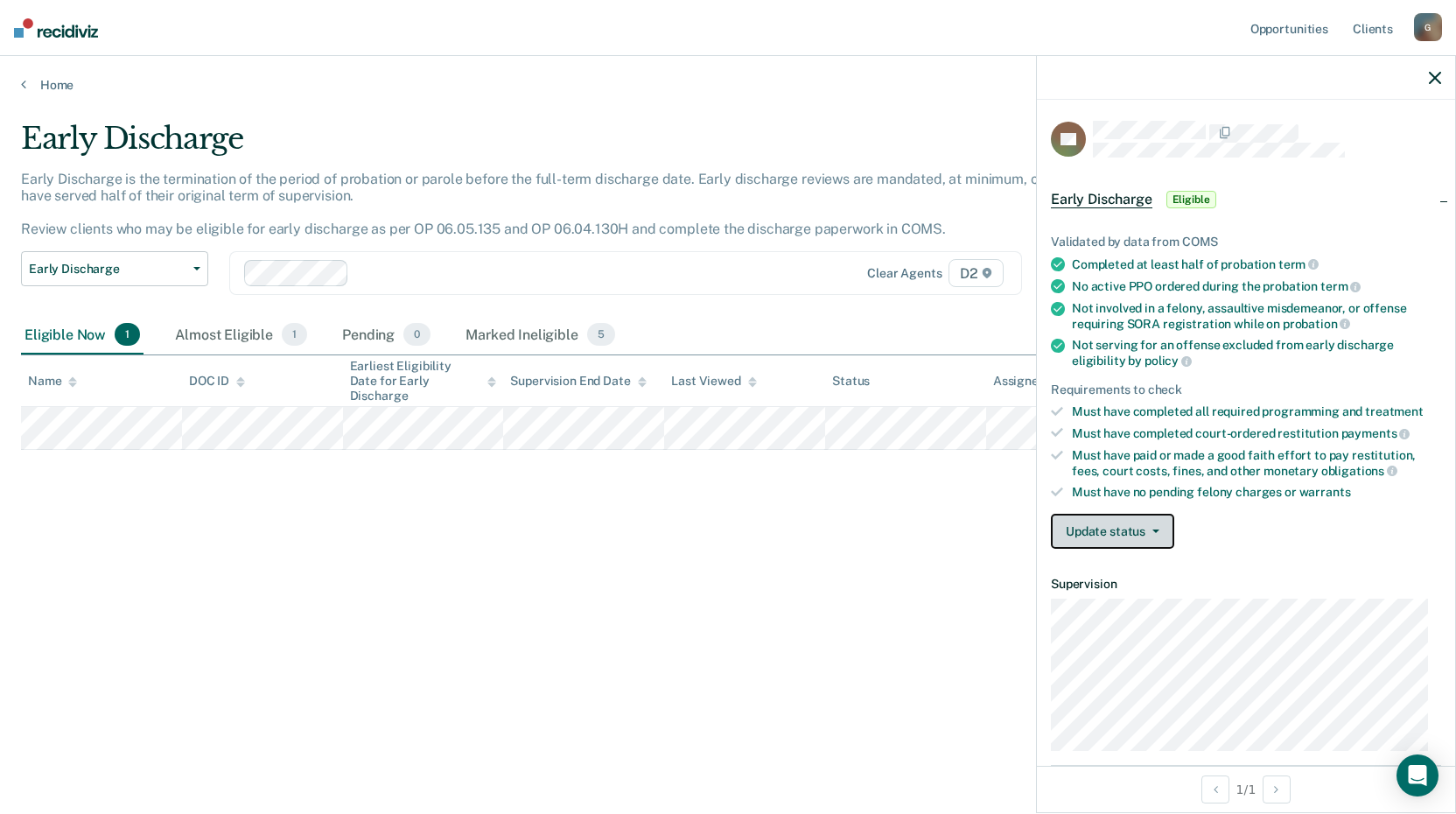
click at [1100, 536] on button "Update status" at bounding box center [1112, 530] width 123 height 35
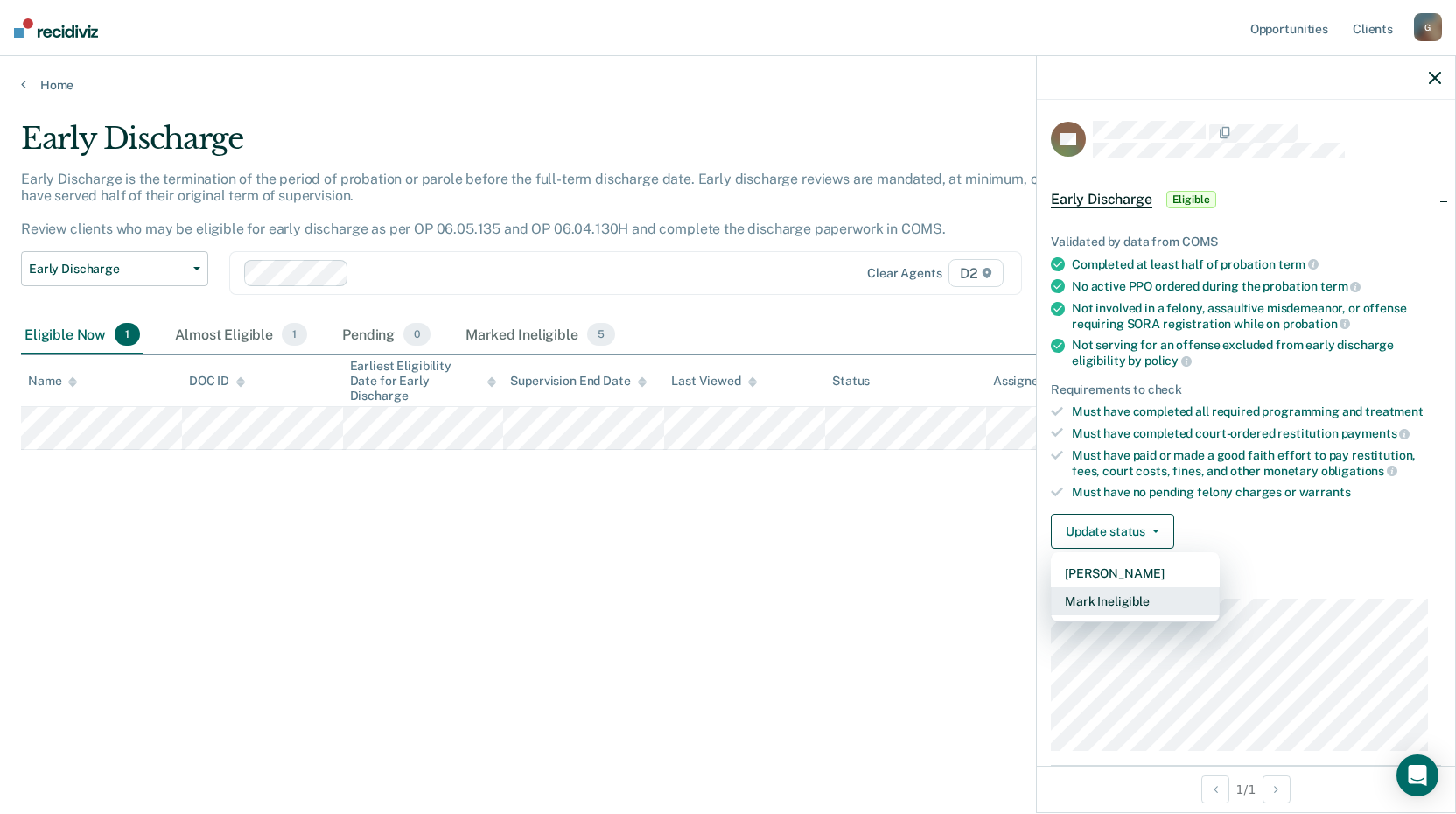
click at [1110, 597] on button "Mark Ineligible" at bounding box center [1135, 601] width 168 height 28
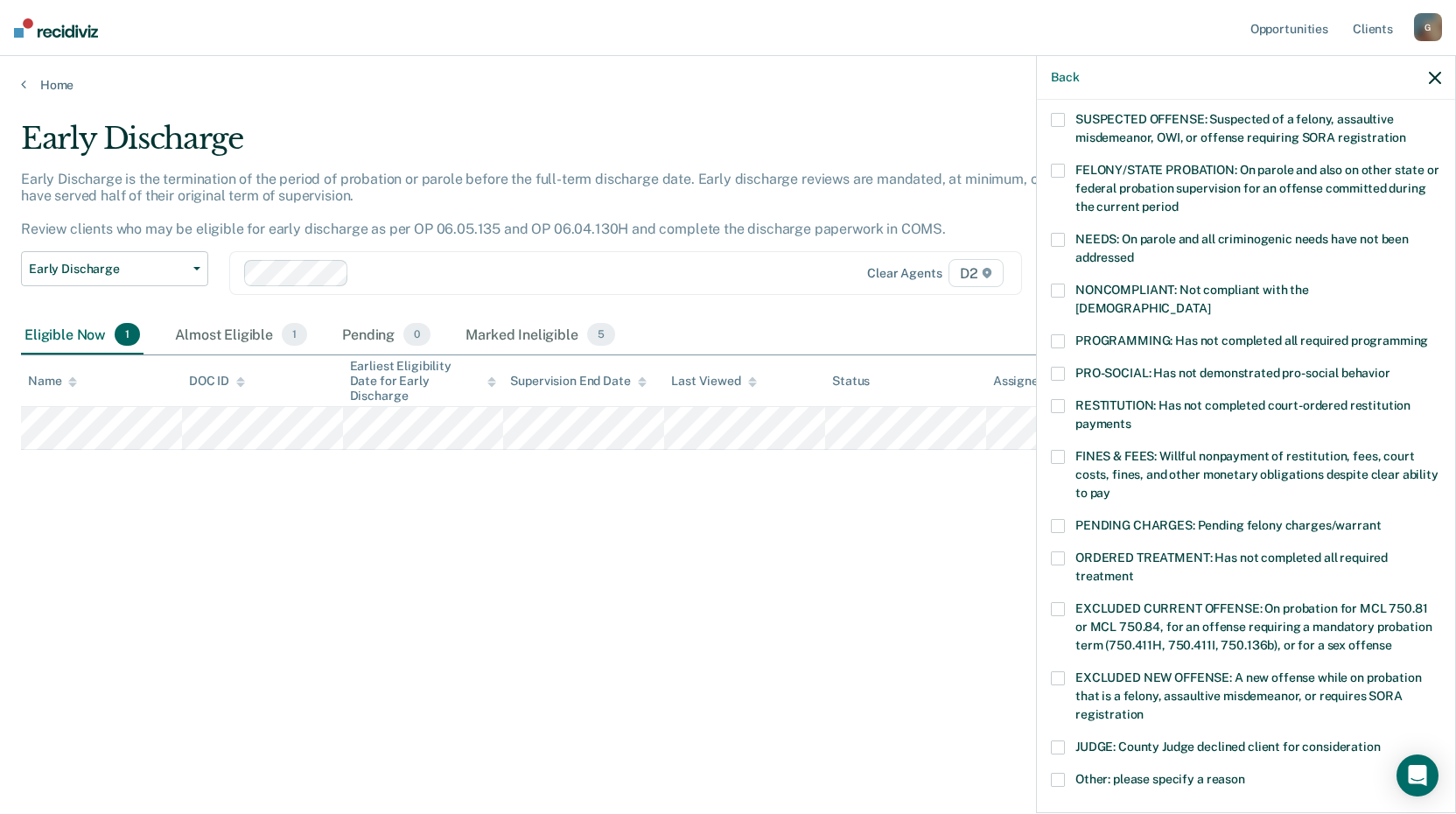
scroll to position [175, 0]
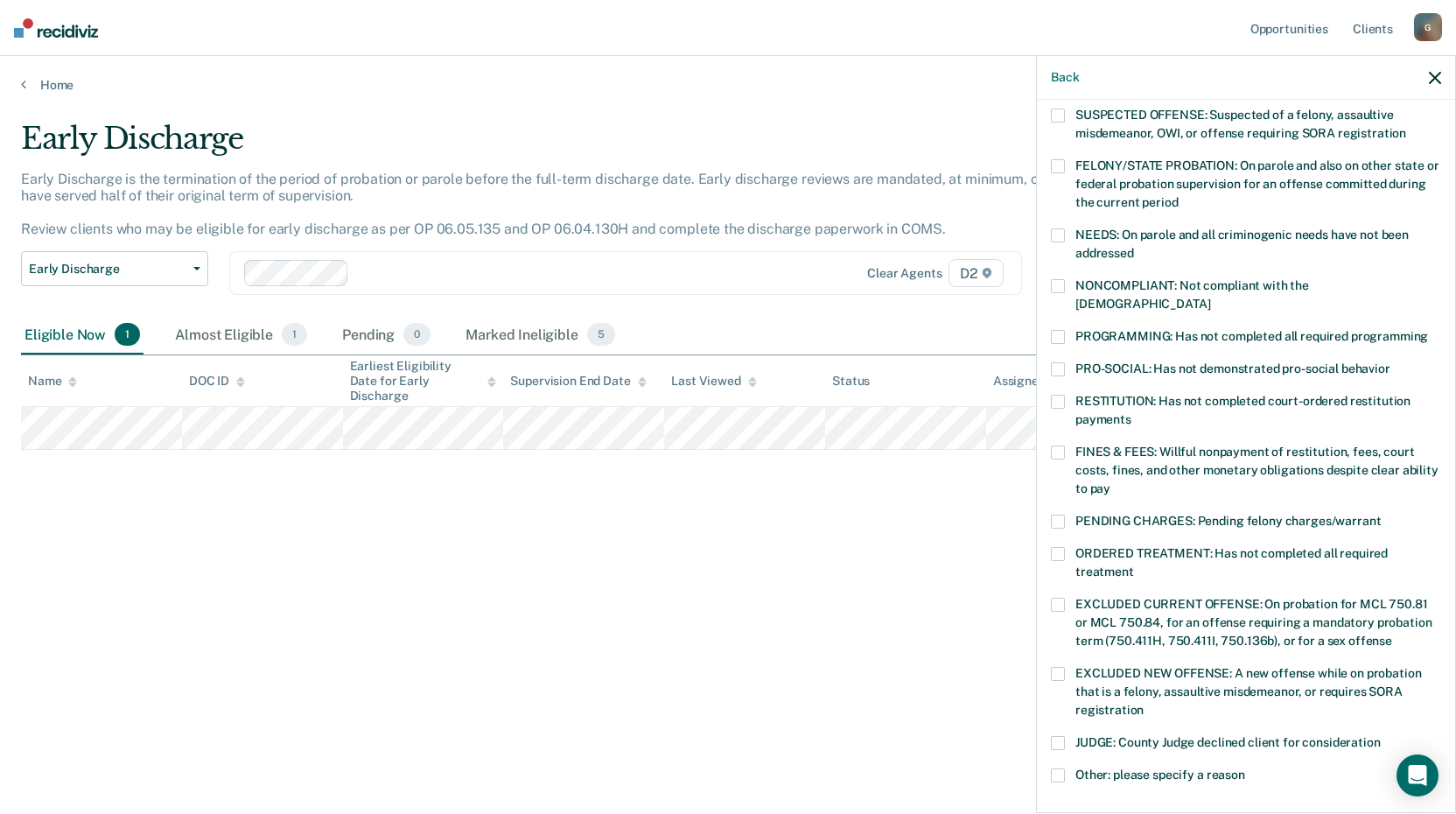
click at [1061, 288] on span at bounding box center [1058, 286] width 14 height 14
click at [1210, 297] on input "NONCOMPLIANT: Not compliant with the order of supervision" at bounding box center [1210, 297] width 0 height 0
click at [1060, 330] on span at bounding box center [1058, 337] width 14 height 14
click at [1428, 330] on input "PROGRAMMING: Has not completed all required programming" at bounding box center [1428, 330] width 0 height 0
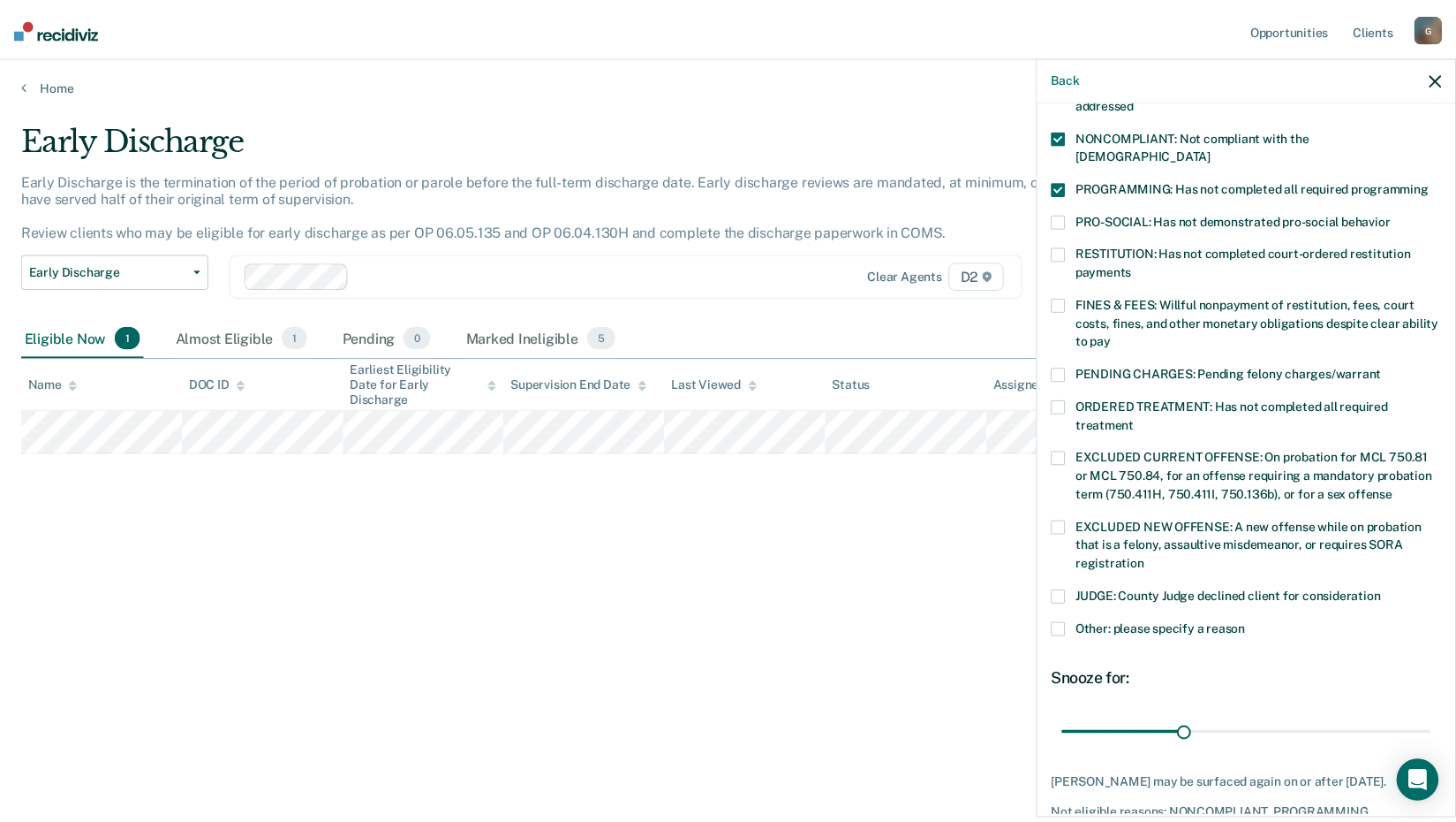
scroll to position [354, 0]
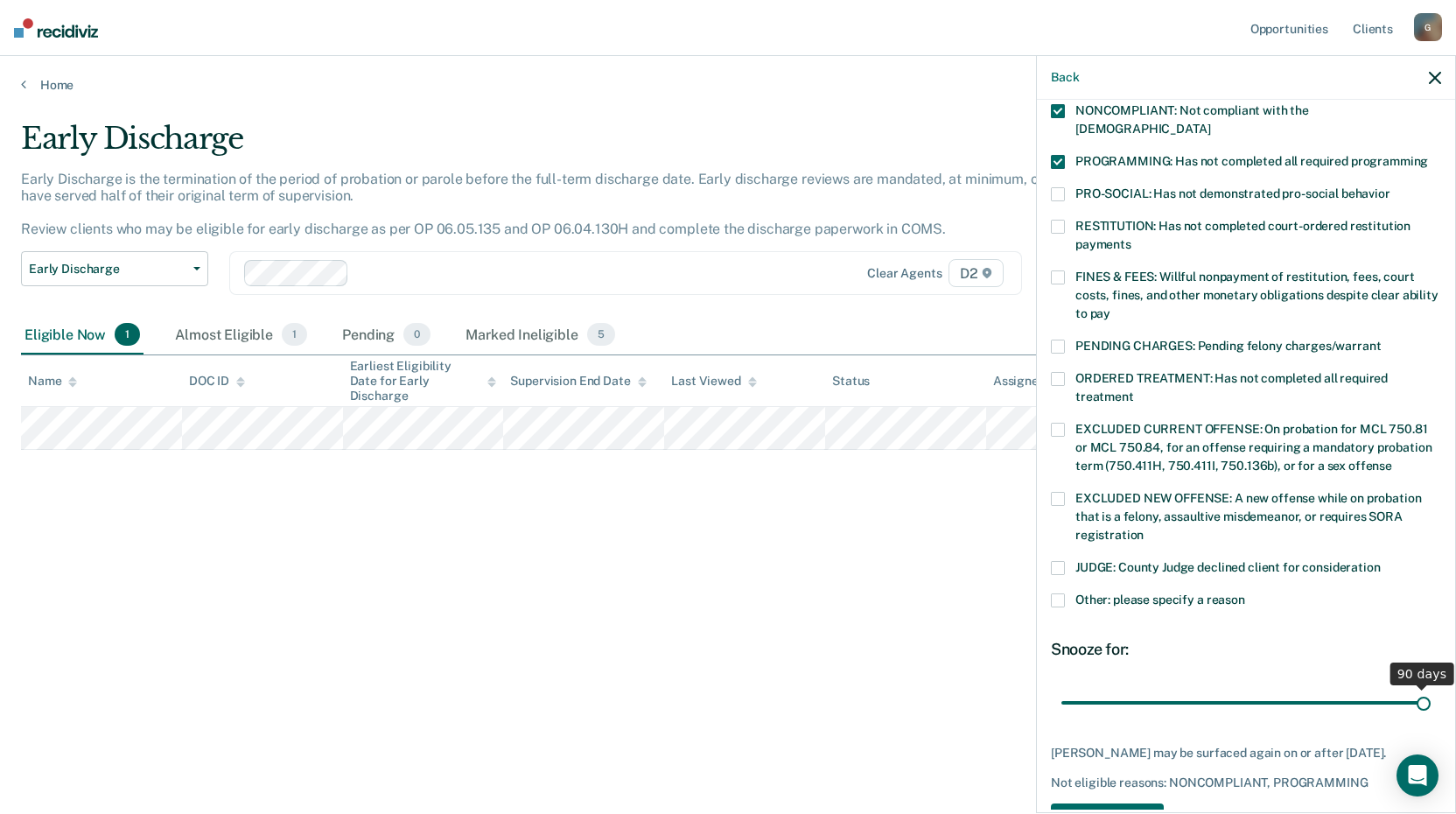
drag, startPoint x: 1186, startPoint y: 682, endPoint x: 1650, endPoint y: 748, distance: 468.7
type input "90"
click at [1430, 717] on input "range" at bounding box center [1246, 702] width 369 height 31
click at [1116, 807] on button "Save" at bounding box center [1107, 821] width 113 height 35
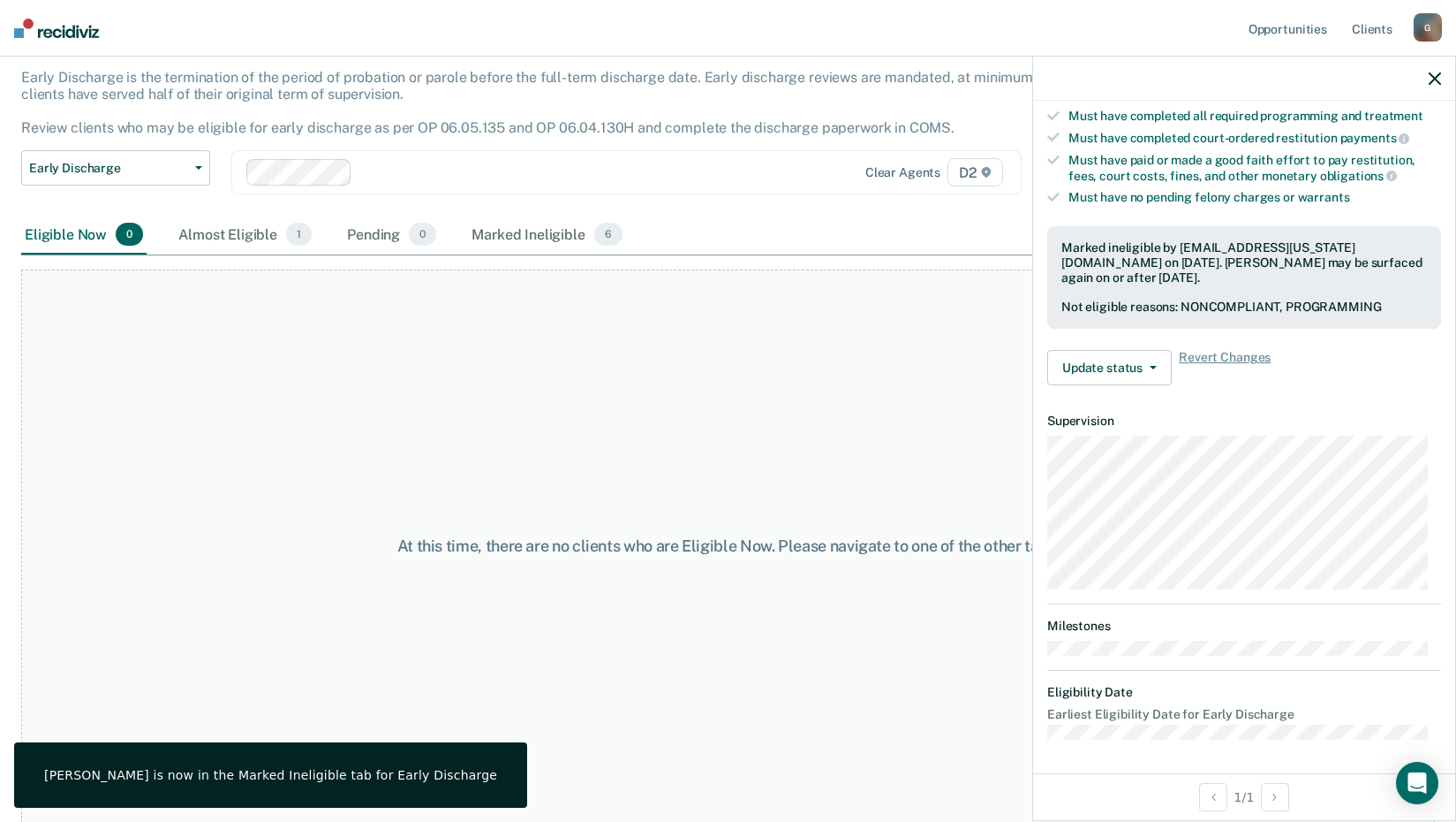
scroll to position [104, 0]
